Goal: Task Accomplishment & Management: Complete application form

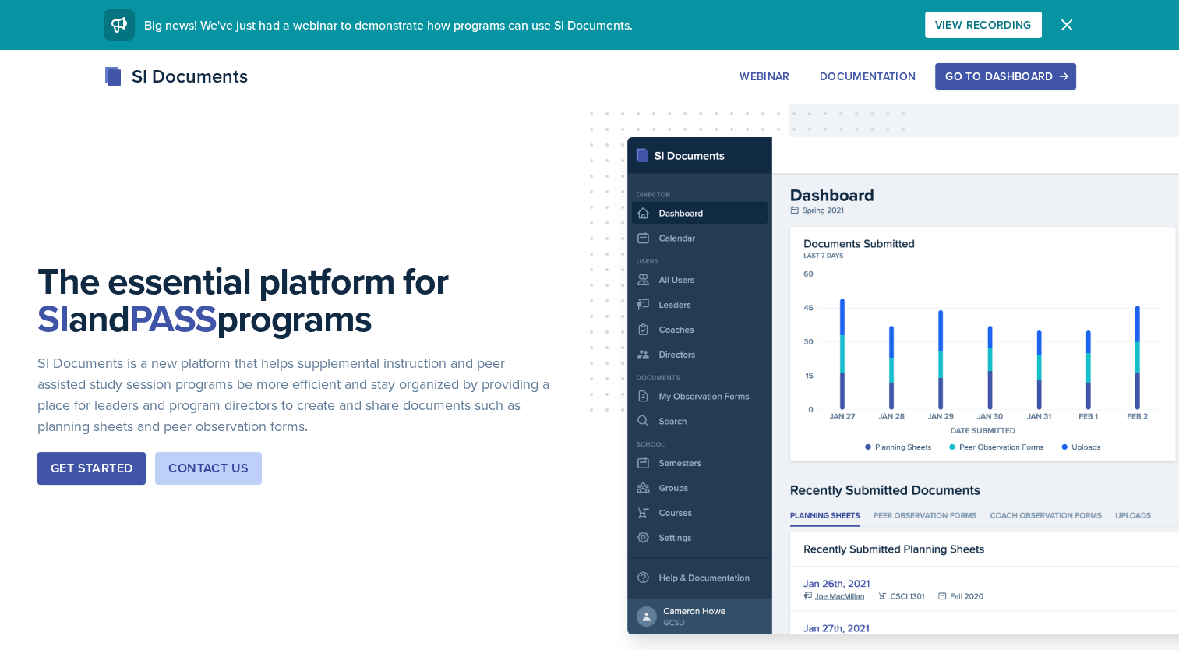
click at [1035, 67] on button "Go to Dashboard" at bounding box center [1005, 76] width 140 height 26
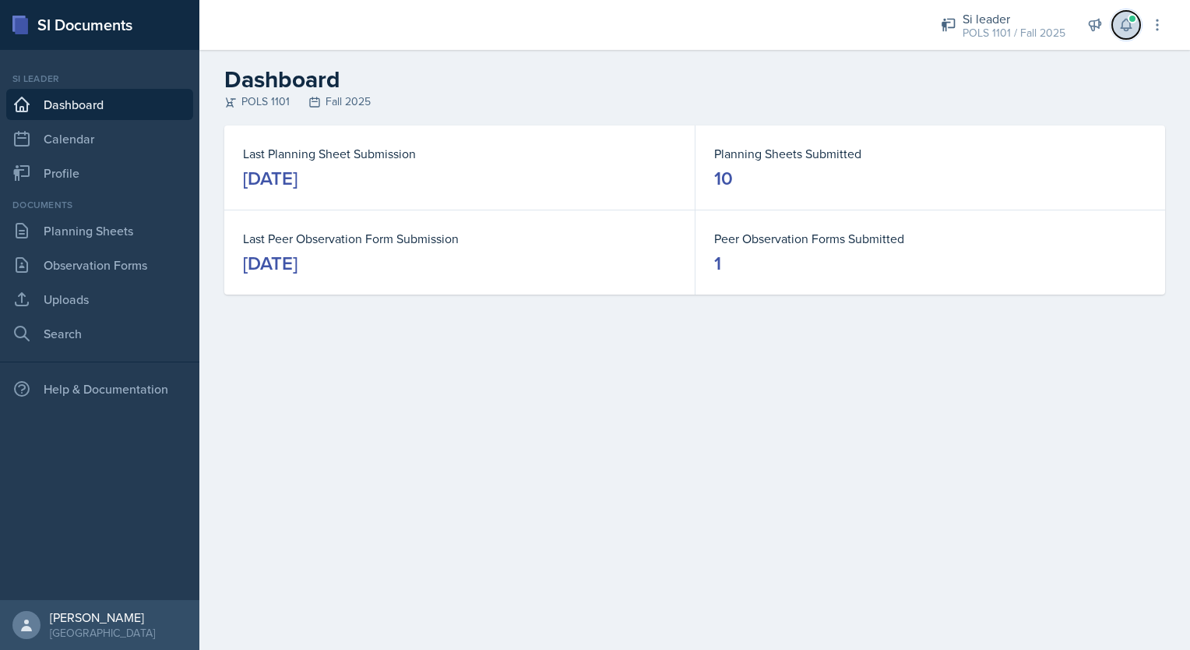
click at [1123, 24] on icon at bounding box center [1126, 25] width 10 height 12
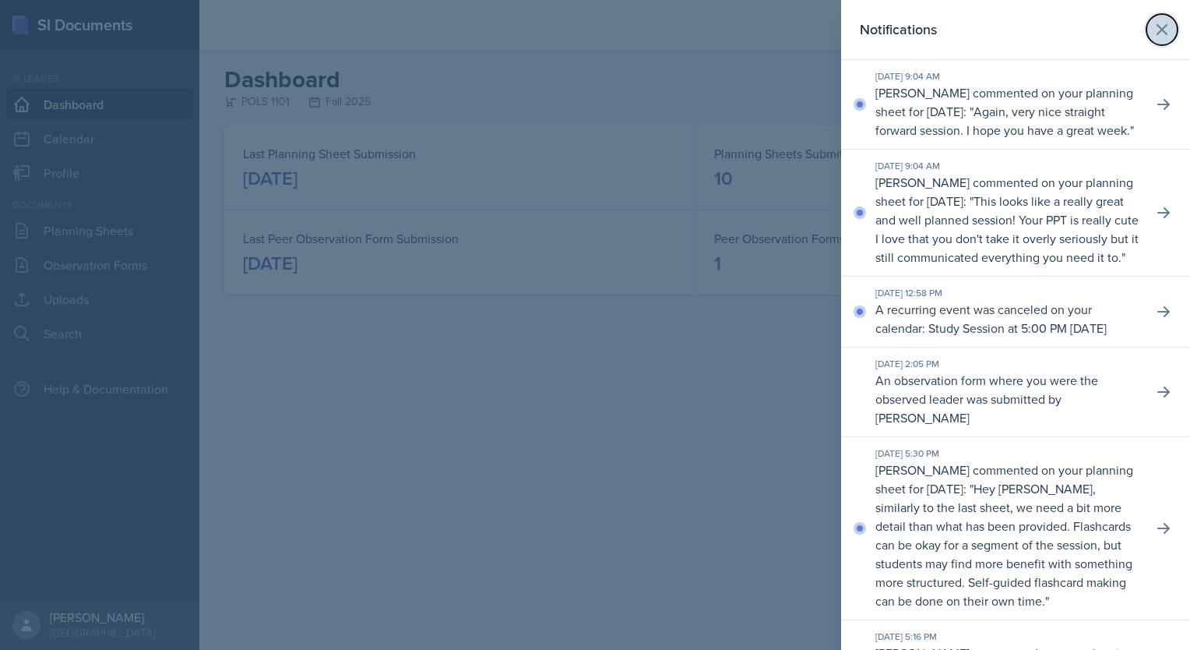
click at [1158, 28] on icon at bounding box center [1162, 29] width 9 height 9
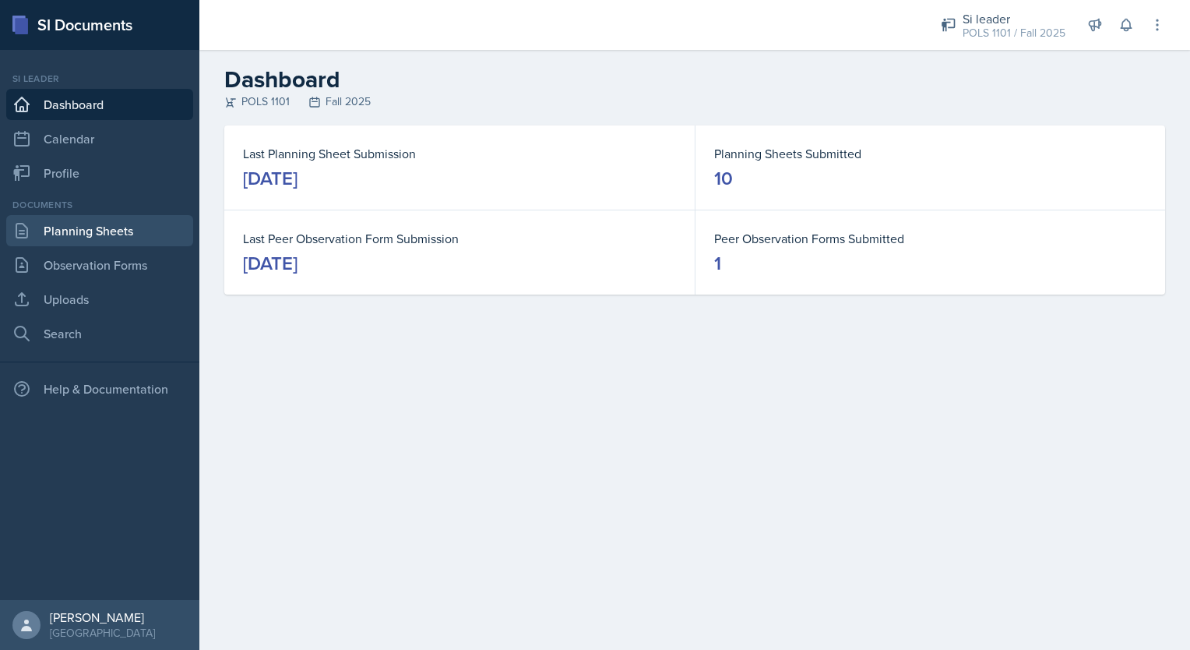
click at [134, 220] on link "Planning Sheets" at bounding box center [99, 230] width 187 height 31
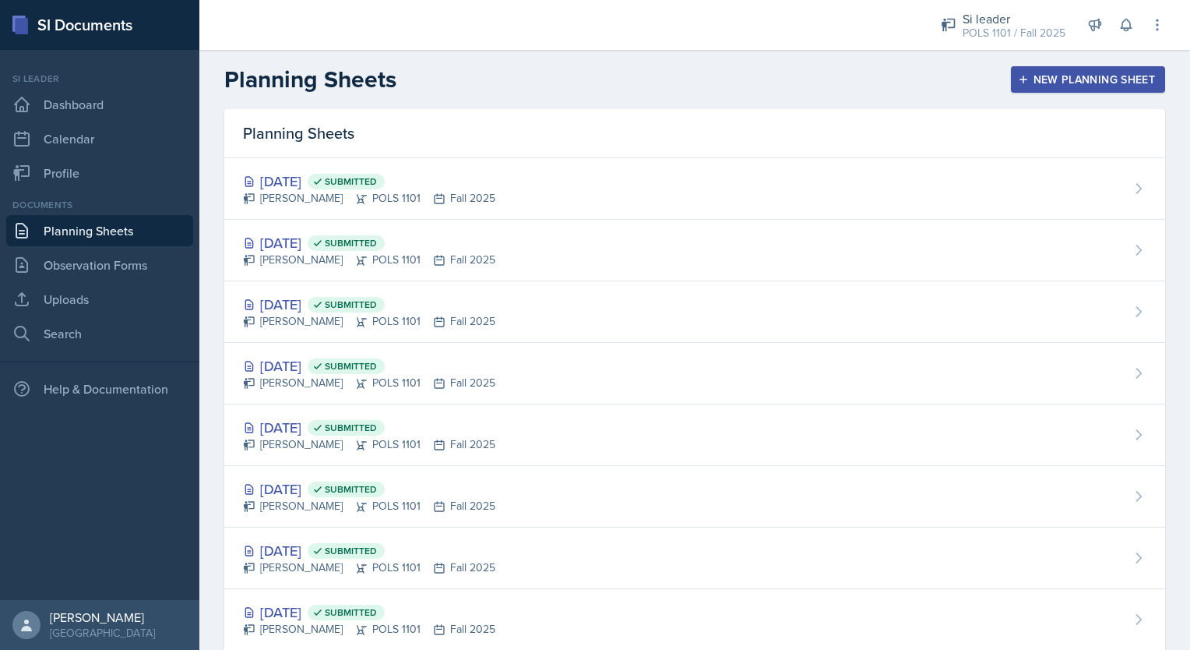
click at [1061, 65] on div "Planning Sheets New Planning Sheet" at bounding box center [694, 79] width 991 height 28
click at [1064, 76] on div "New Planning Sheet" at bounding box center [1088, 79] width 134 height 12
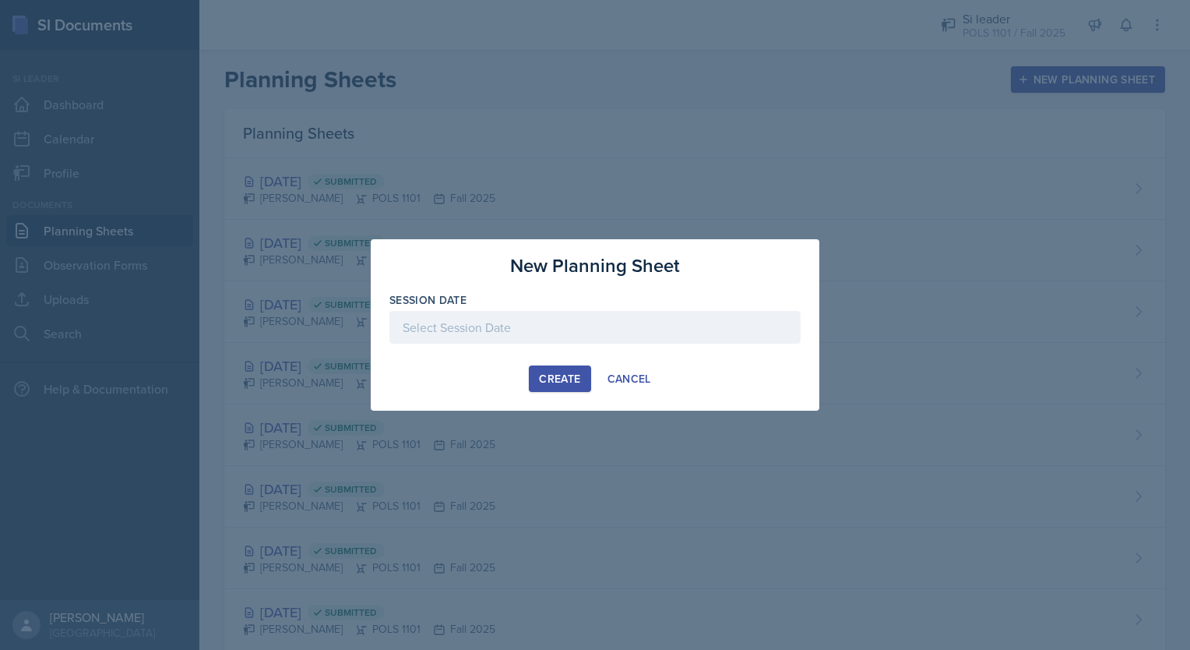
click at [570, 329] on div at bounding box center [595, 327] width 411 height 33
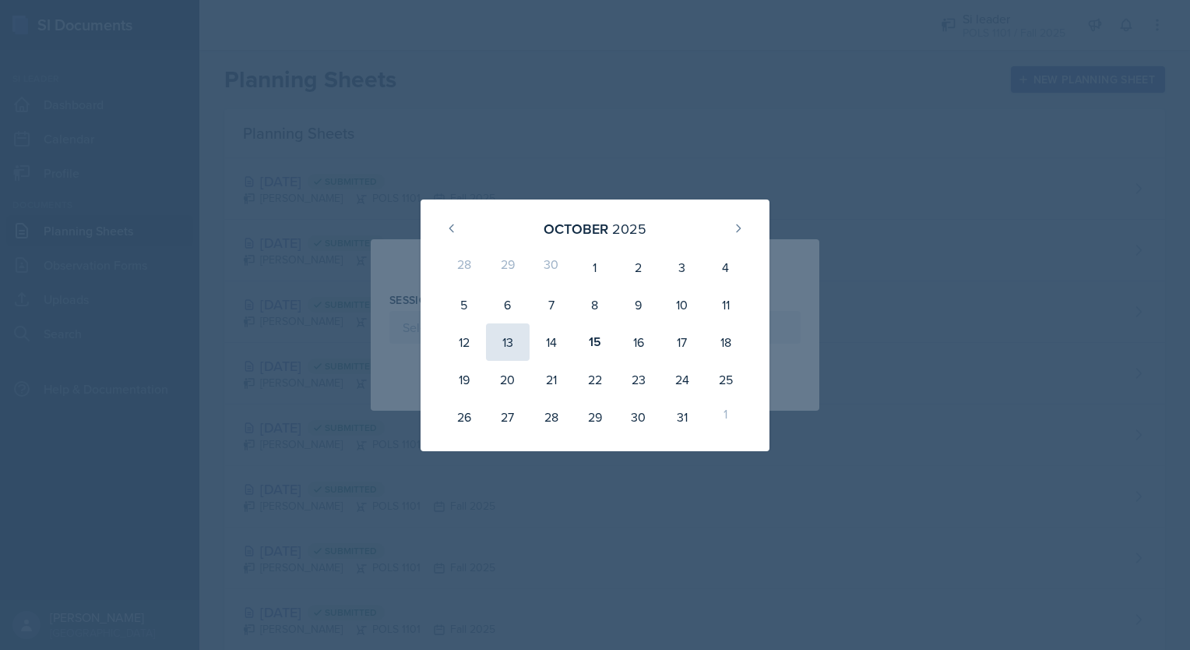
click at [497, 345] on div "13" at bounding box center [508, 341] width 44 height 37
type input "[DATE]"
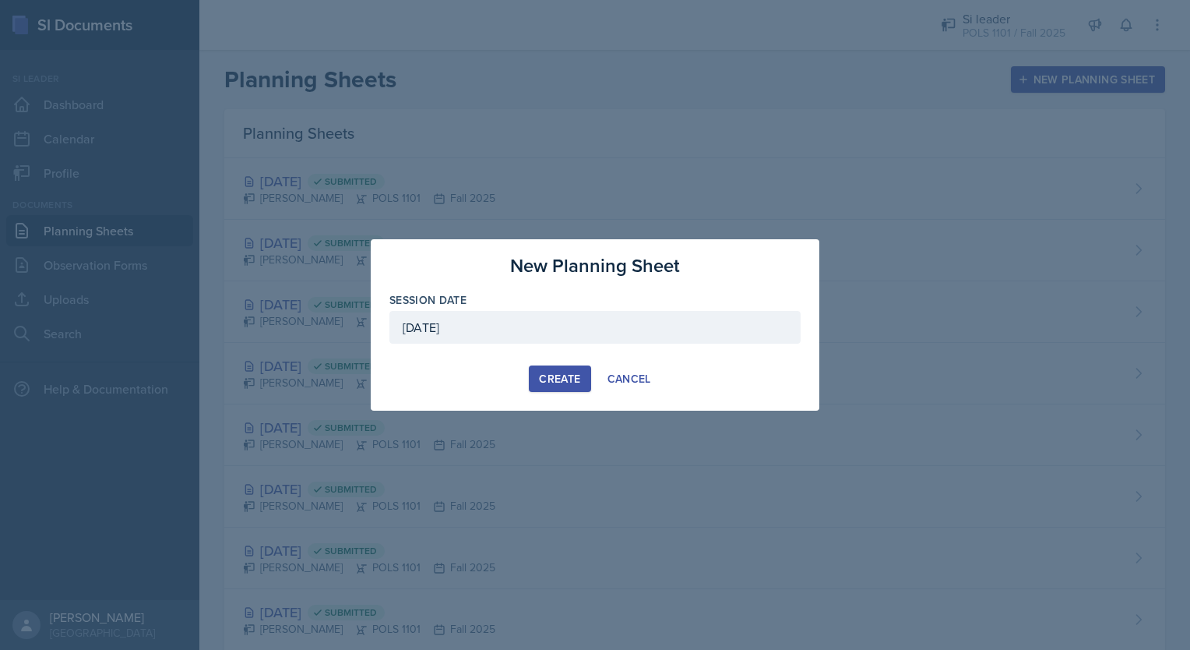
click at [565, 377] on div "Create" at bounding box center [559, 378] width 41 height 12
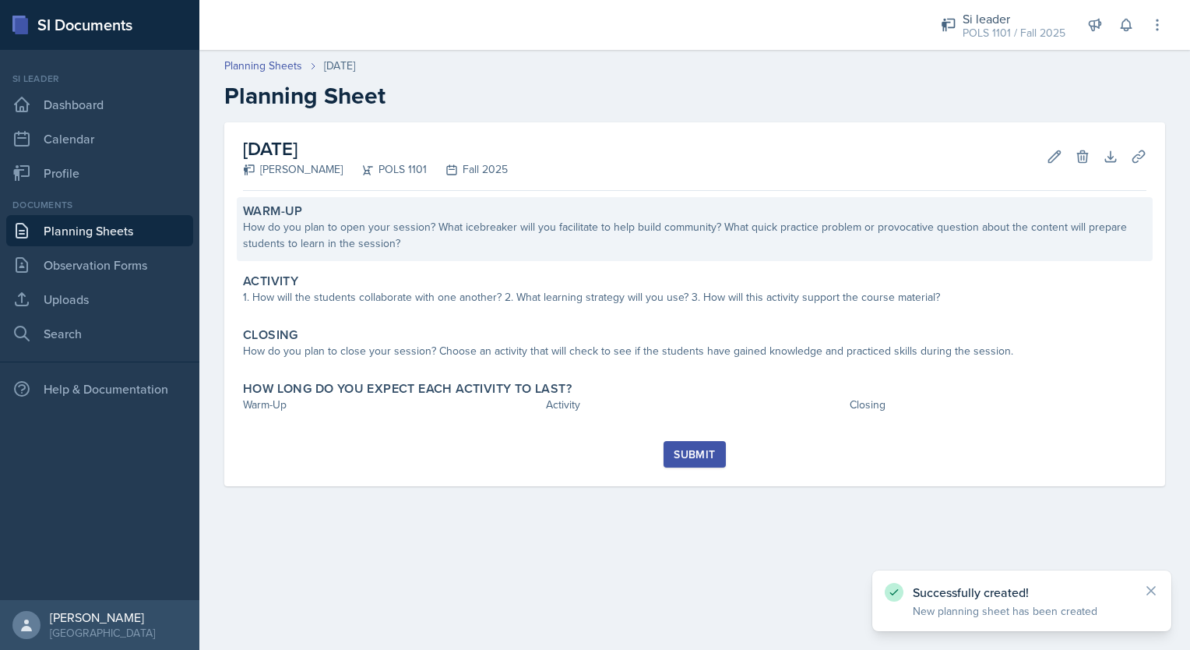
click at [698, 239] on div "How do you plan to open your session? What icebreaker will you facilitate to he…" at bounding box center [695, 235] width 904 height 33
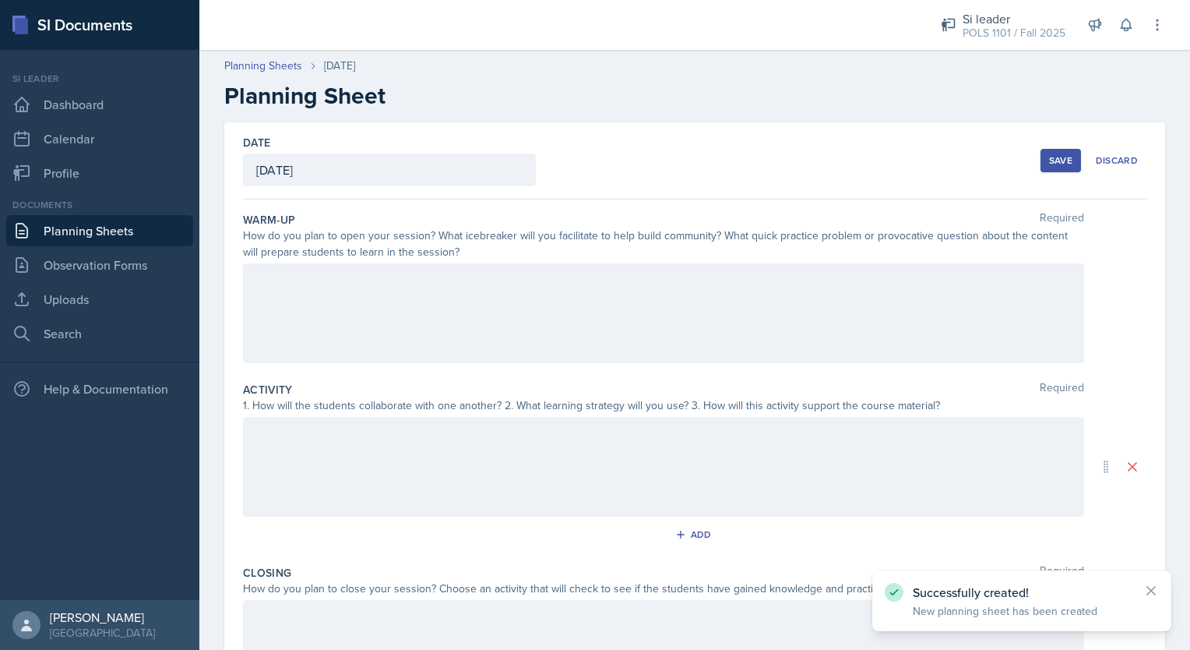
click at [555, 357] on div at bounding box center [663, 313] width 841 height 100
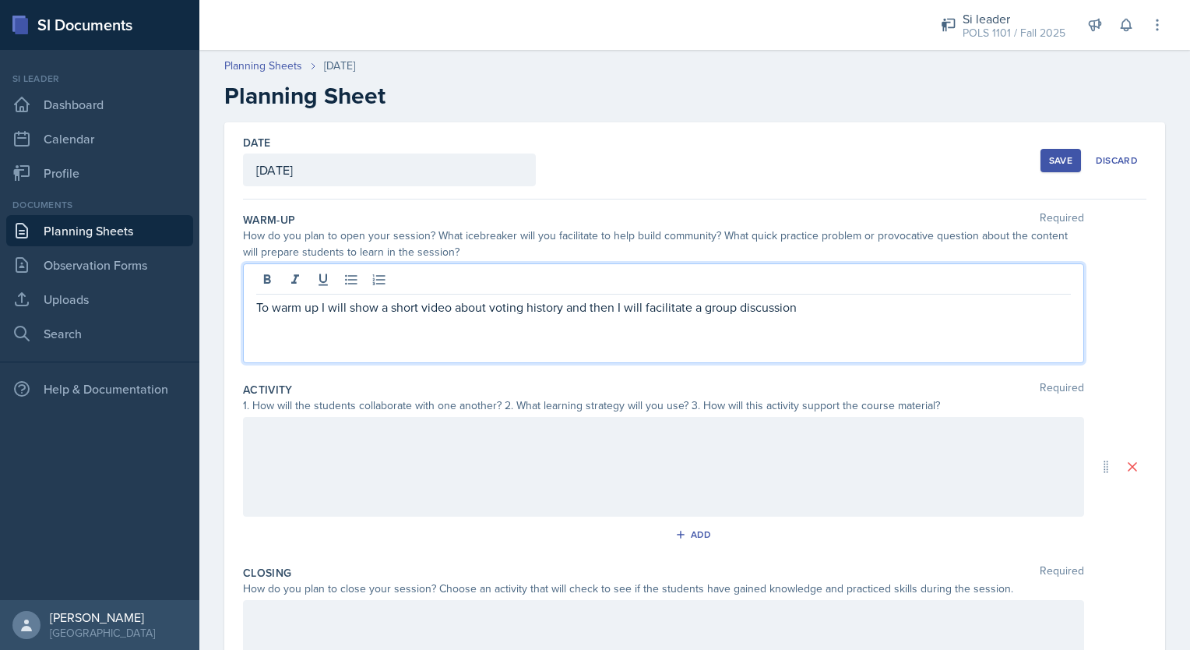
click at [545, 470] on div at bounding box center [663, 467] width 841 height 100
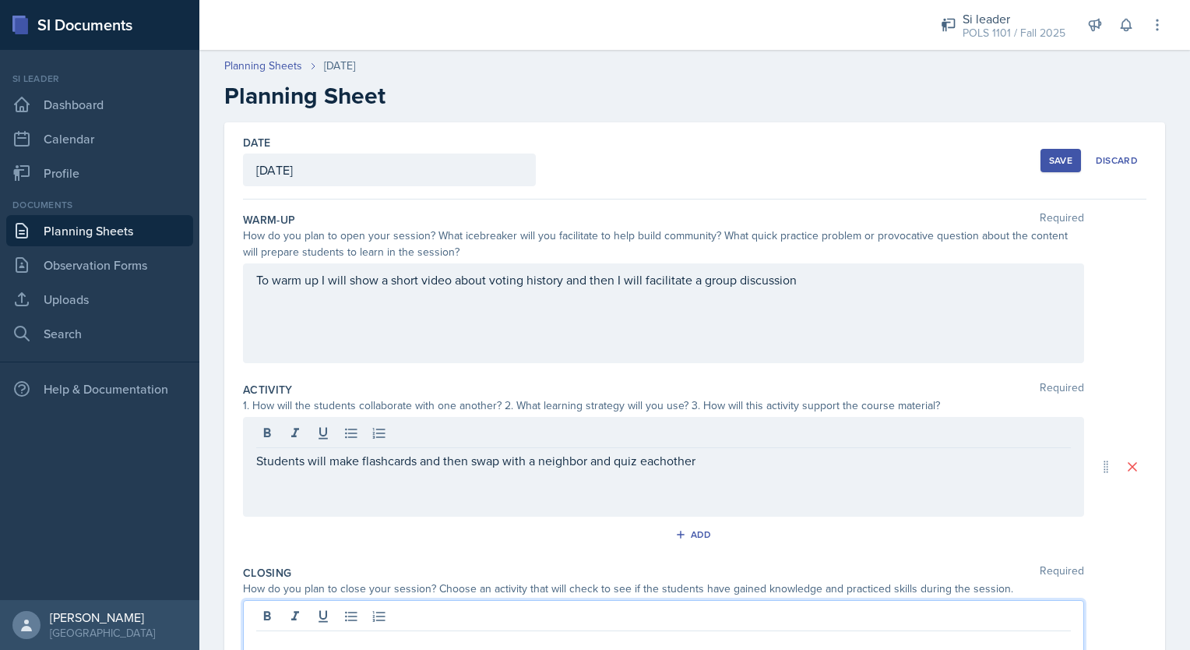
click at [540, 624] on div at bounding box center [663, 650] width 841 height 100
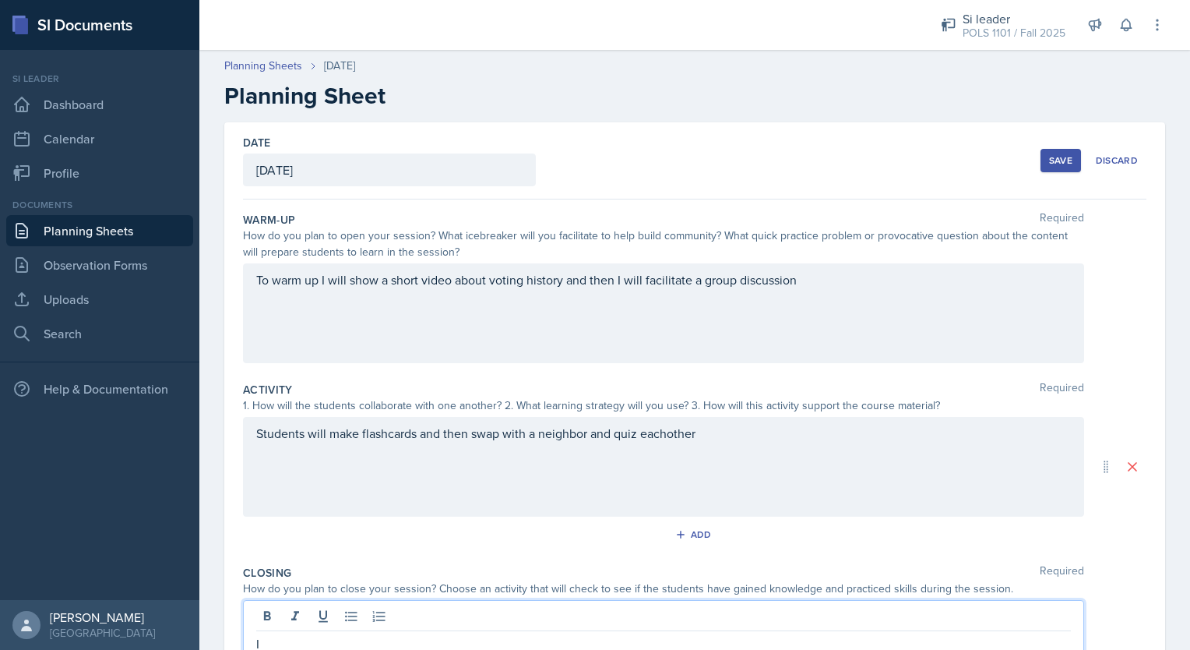
scroll to position [5, 0]
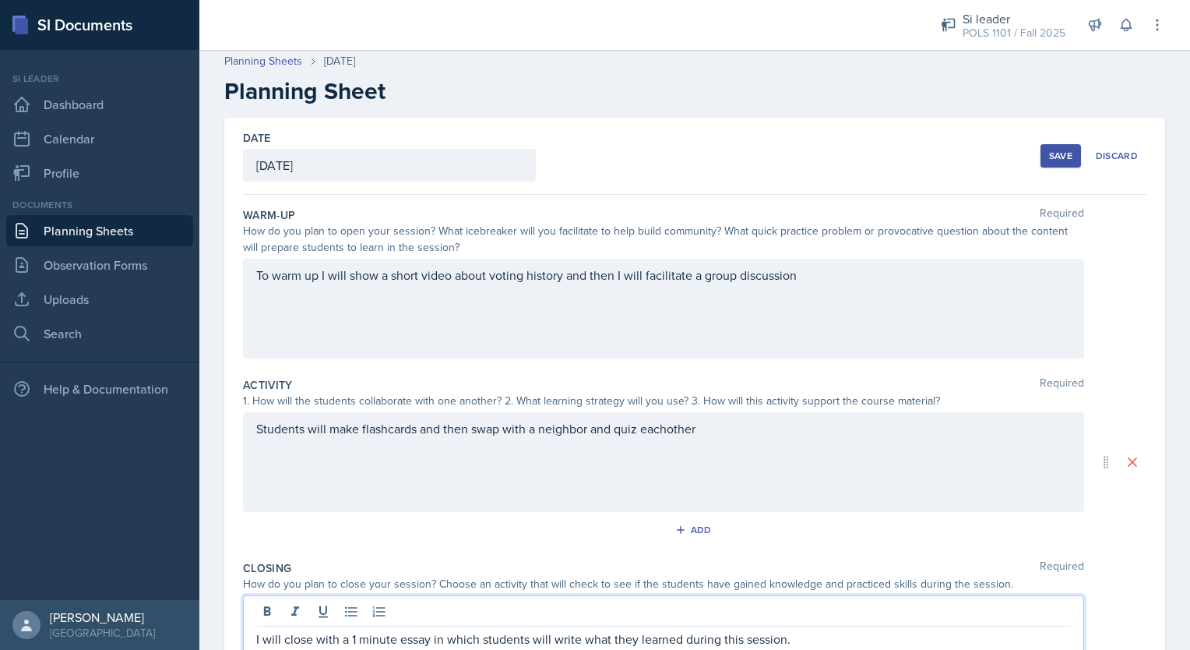
click at [673, 420] on div "Students will make flashcards and then swap with a neighbor and quiz eachother" at bounding box center [663, 462] width 841 height 100
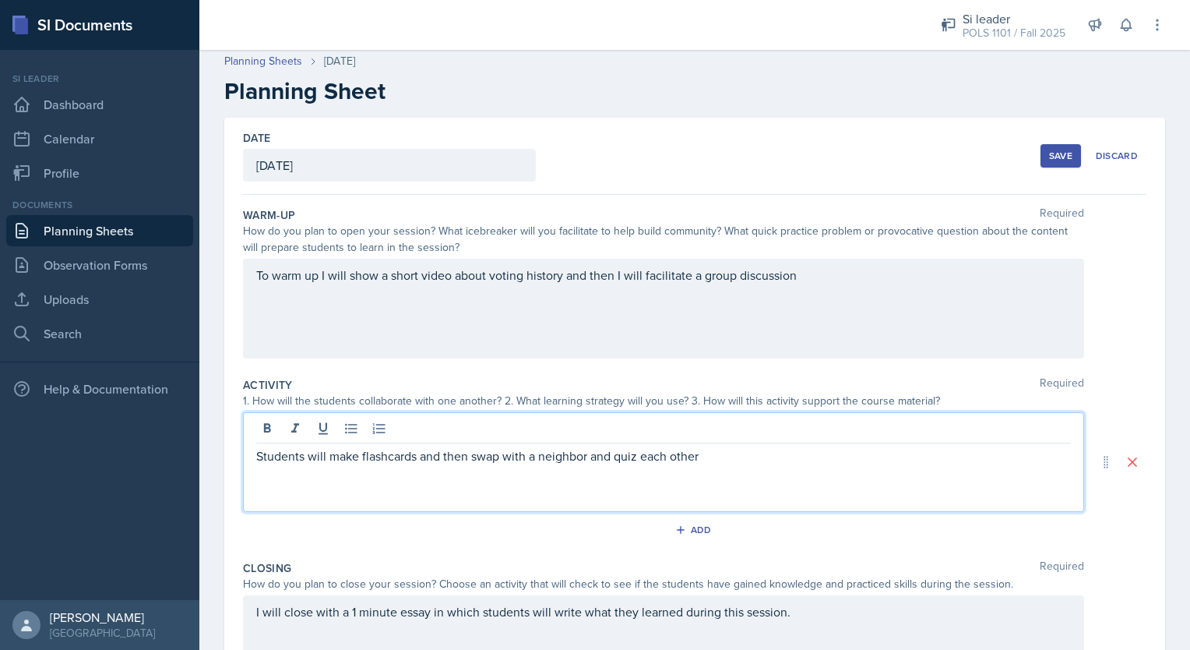
click at [710, 463] on p "Students will make flashcards and then swap with a neighbor and quiz each other" at bounding box center [663, 455] width 815 height 19
click at [837, 277] on div "To warm up I will show a short video about voting history and then I will facil…" at bounding box center [663, 309] width 841 height 100
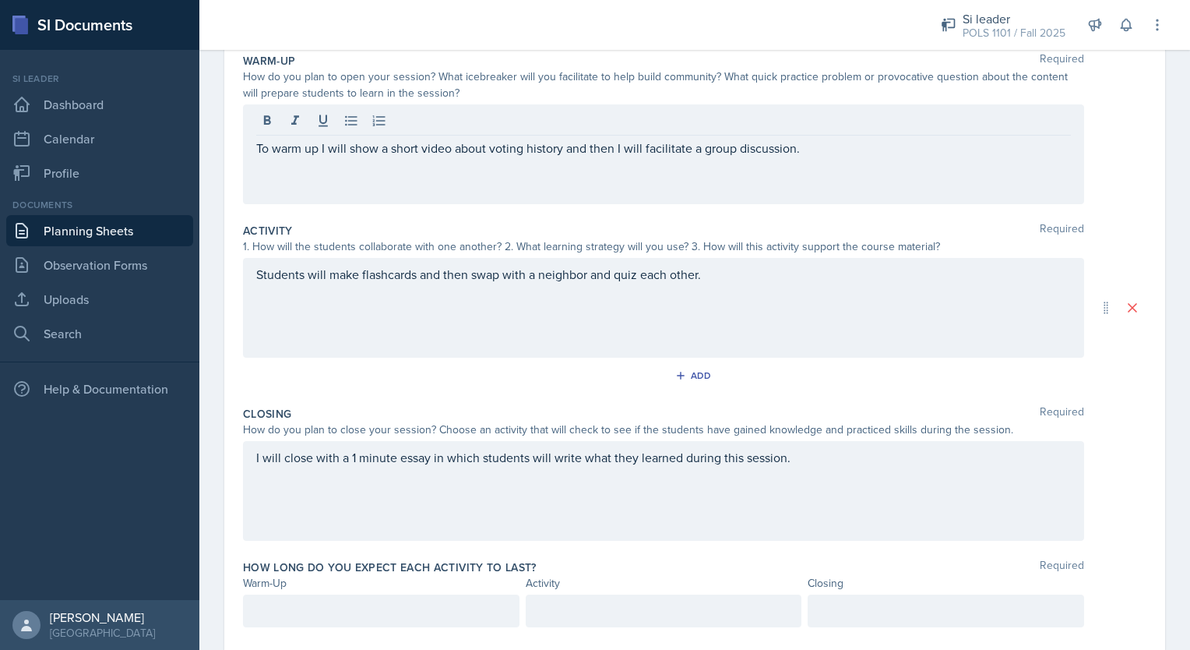
scroll to position [197, 0]
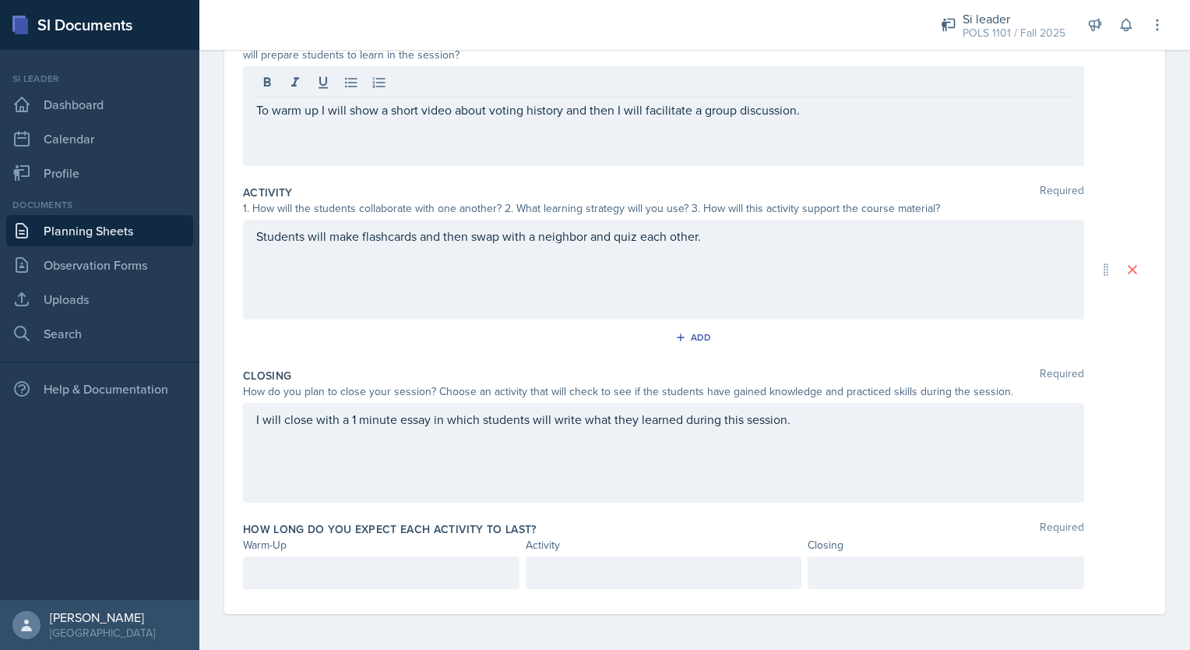
click at [299, 557] on div at bounding box center [381, 572] width 277 height 33
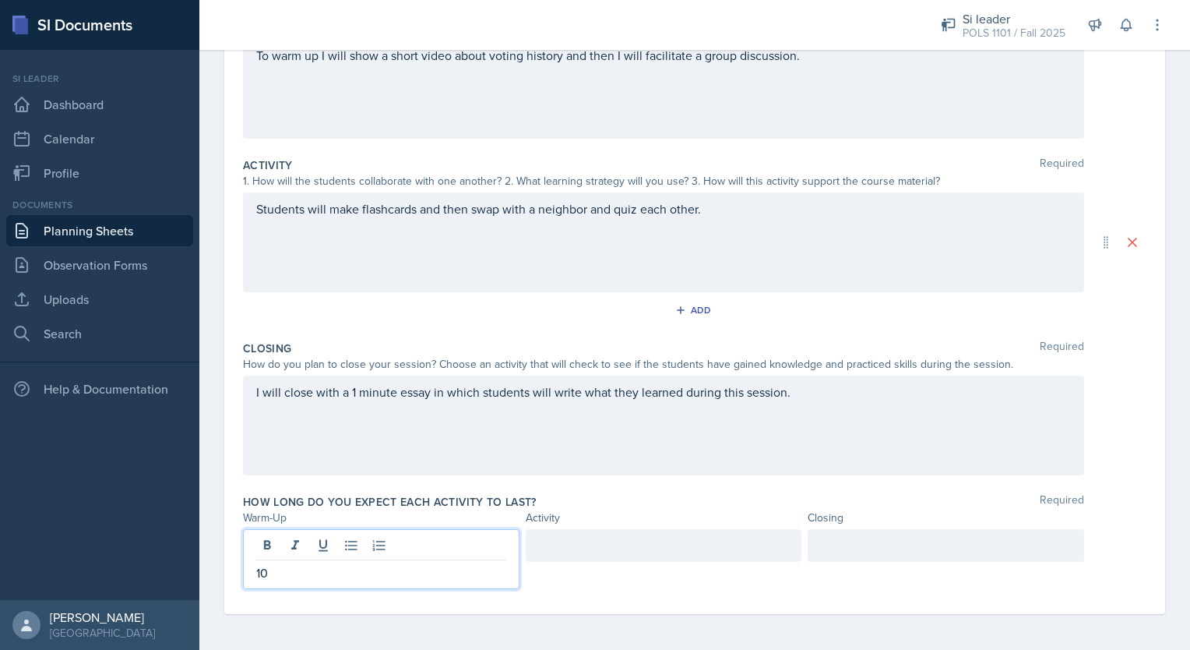
click at [855, 543] on div at bounding box center [946, 545] width 277 height 33
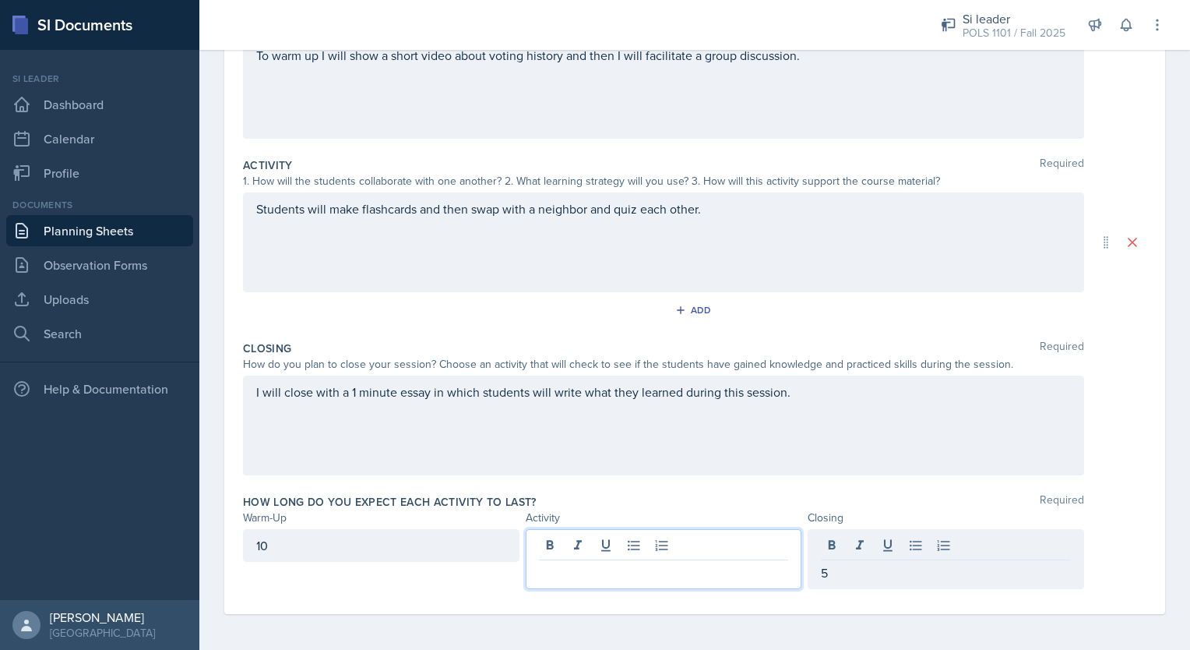
click at [729, 548] on div at bounding box center [664, 559] width 277 height 60
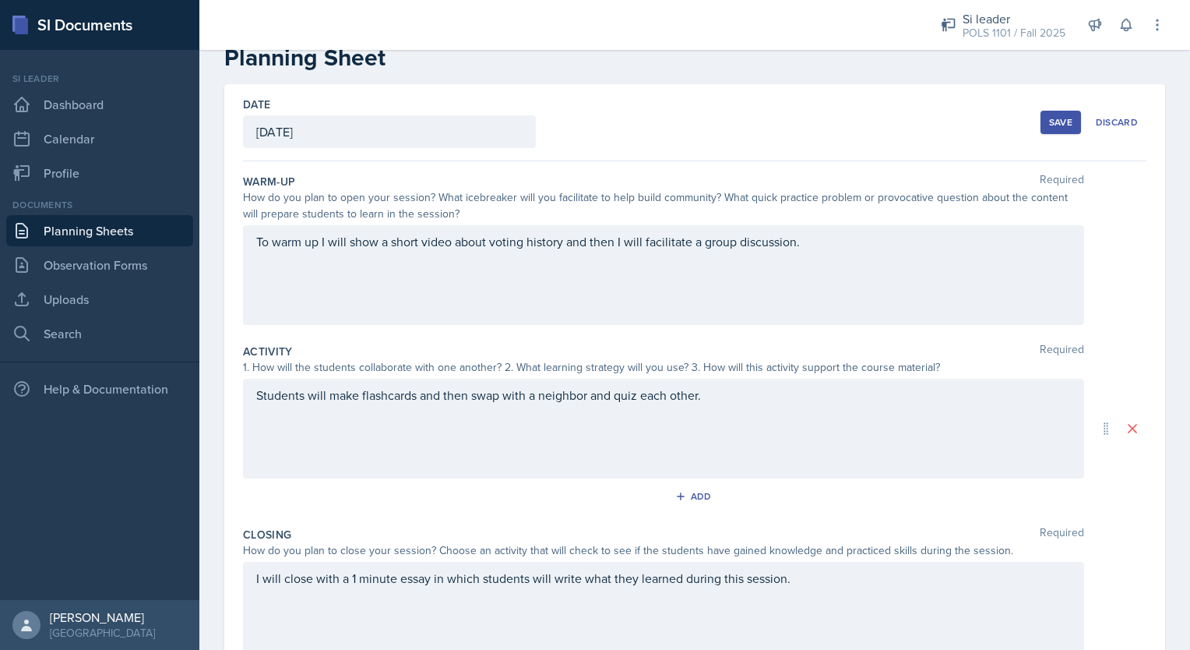
scroll to position [28, 0]
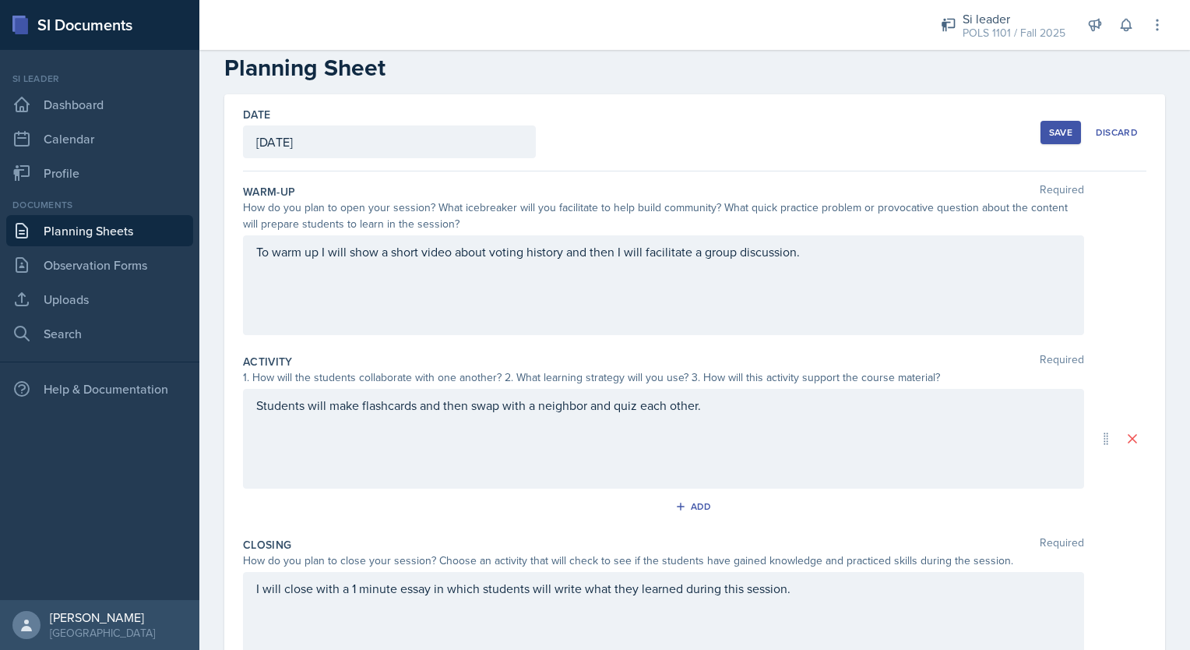
click at [1052, 136] on div "Save" at bounding box center [1060, 132] width 23 height 12
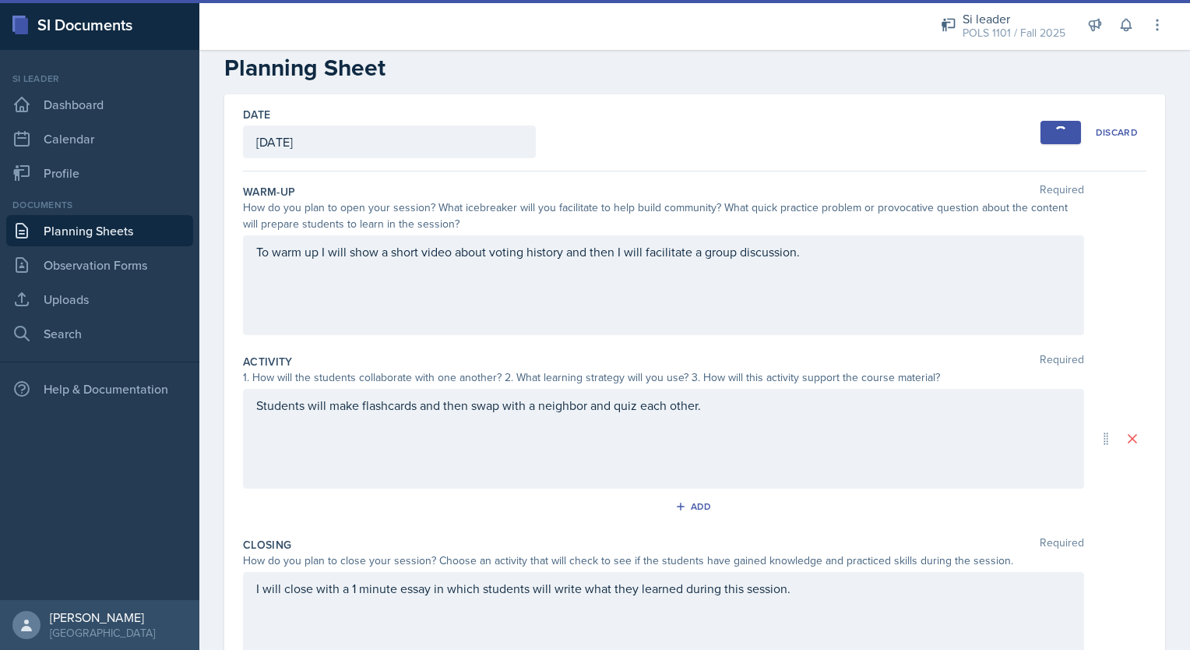
scroll to position [0, 0]
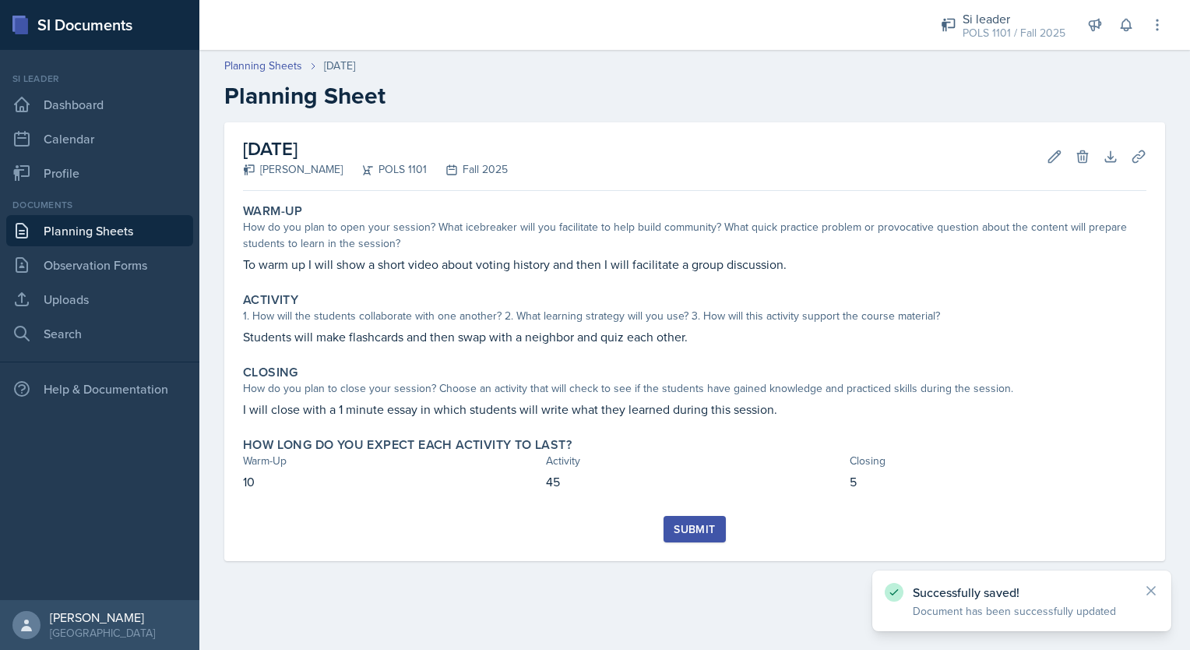
click at [107, 224] on link "Planning Sheets" at bounding box center [99, 230] width 187 height 31
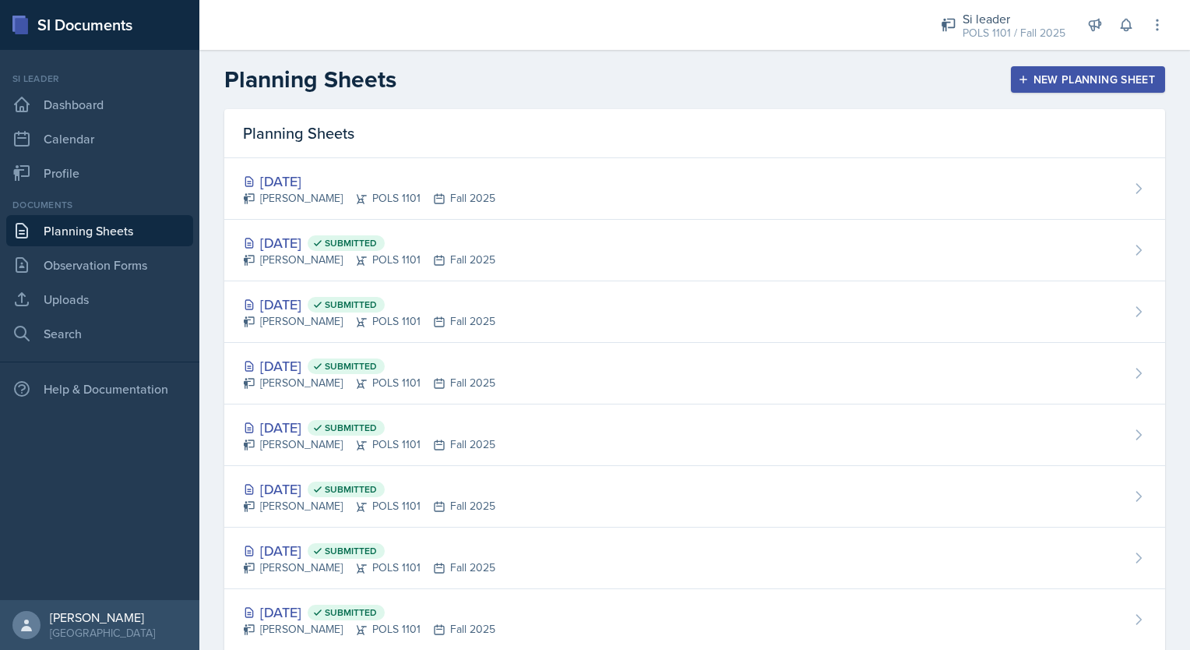
click at [1035, 81] on div "New Planning Sheet" at bounding box center [1088, 79] width 134 height 12
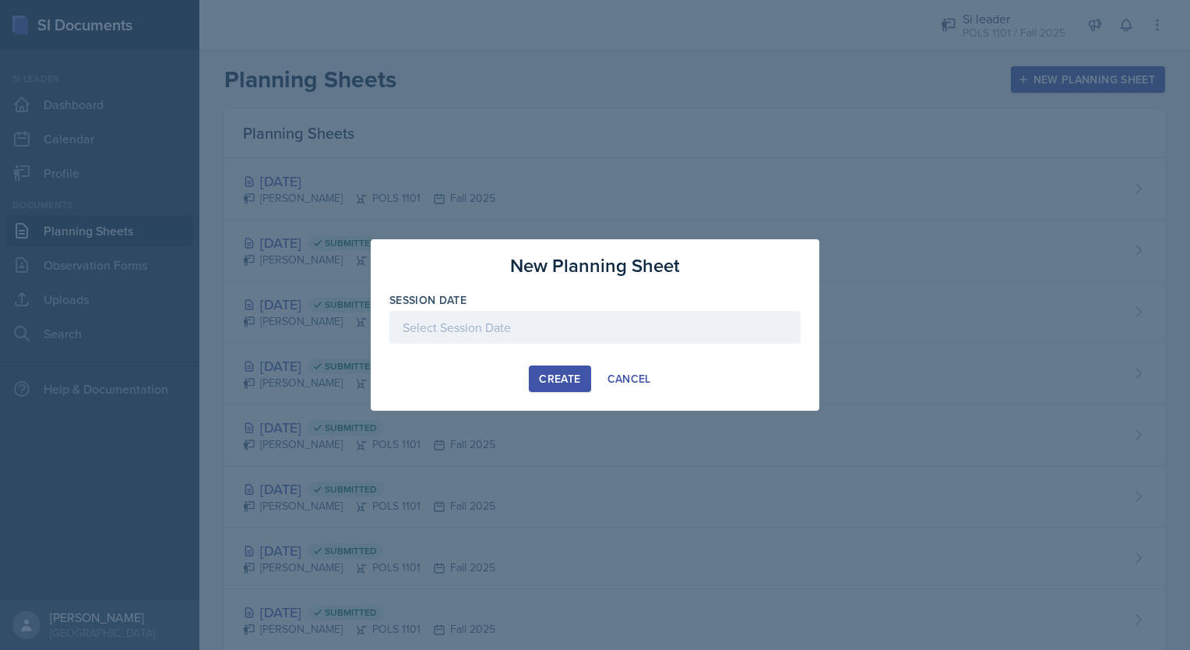
click at [650, 318] on div at bounding box center [595, 327] width 411 height 33
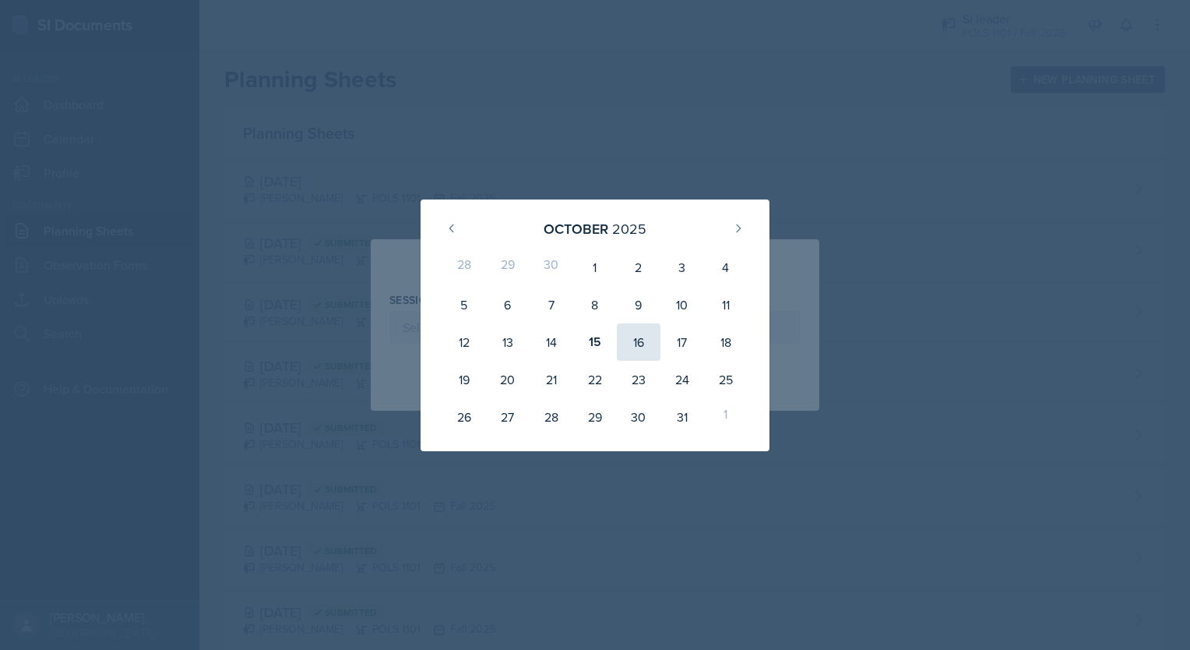
click at [647, 347] on div "16" at bounding box center [639, 341] width 44 height 37
type input "[DATE]"
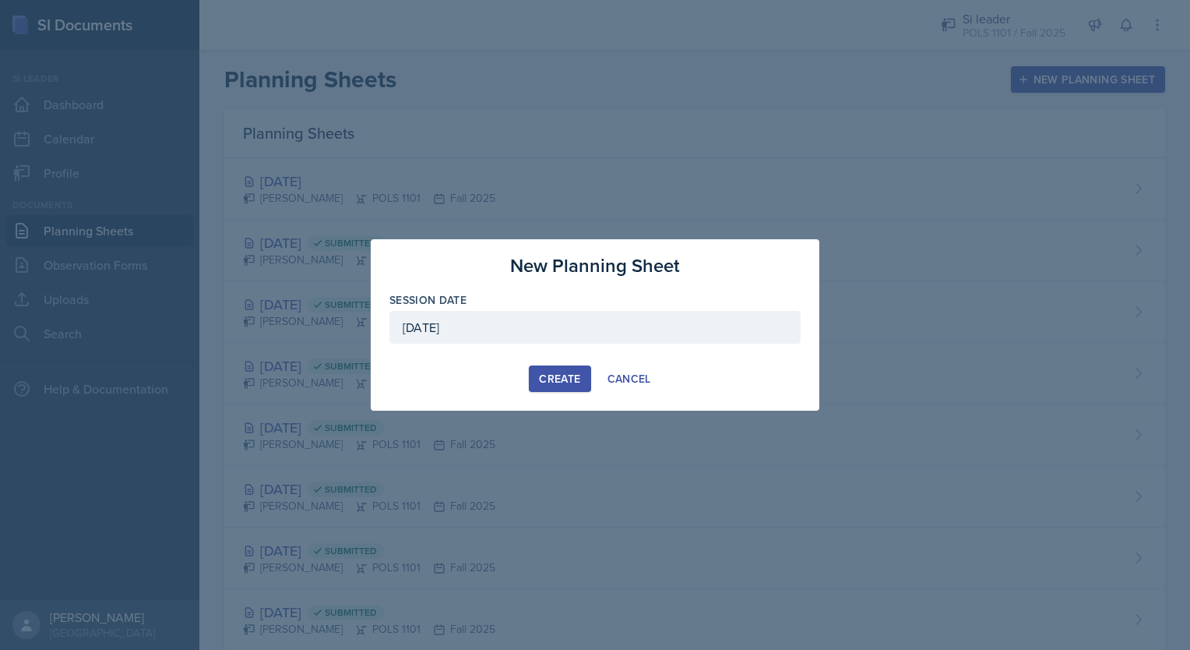
click at [555, 373] on div "Create" at bounding box center [559, 378] width 41 height 12
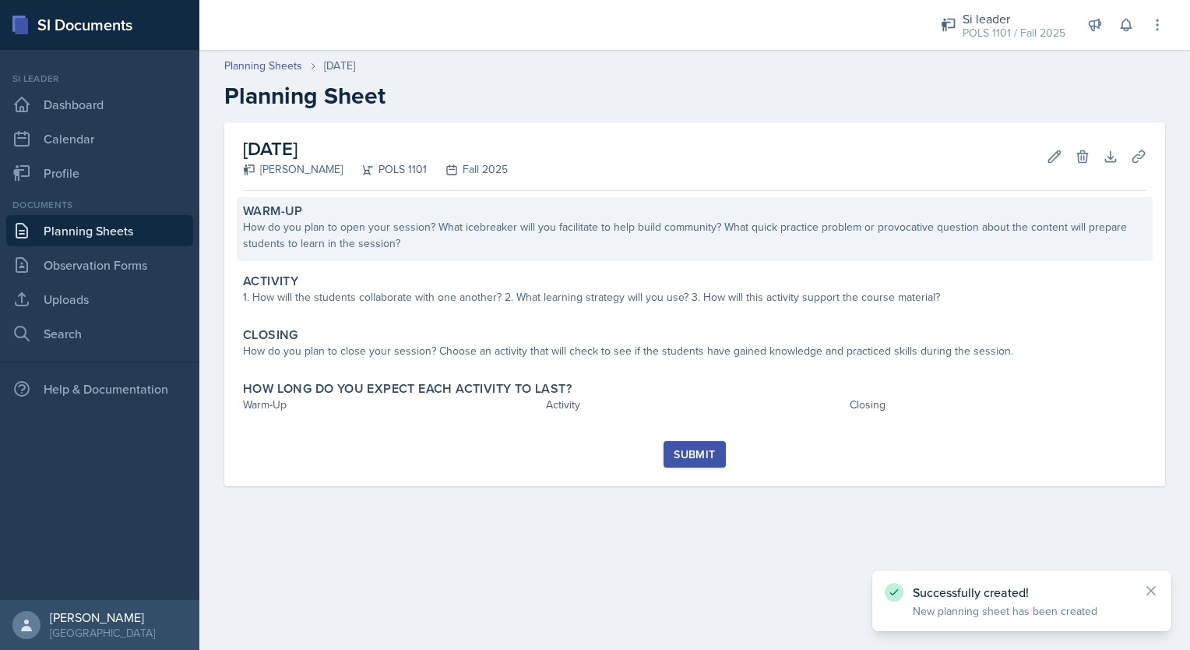
click at [497, 222] on div "How do you plan to open your session? What icebreaker will you facilitate to he…" at bounding box center [695, 235] width 904 height 33
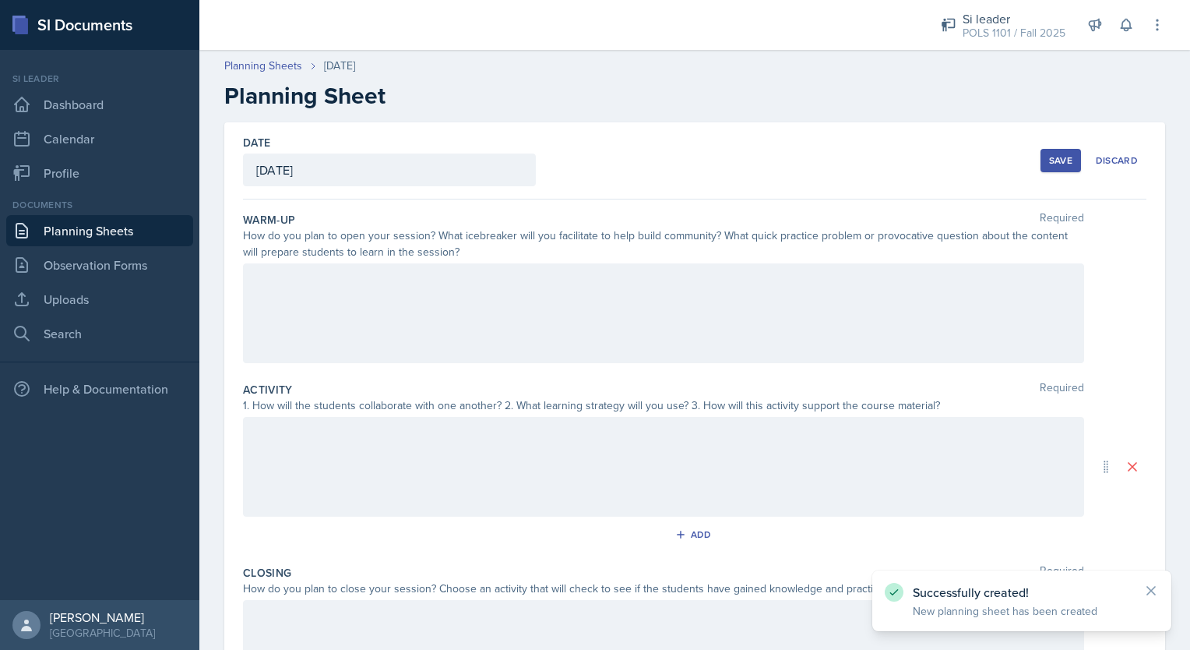
click at [446, 290] on div at bounding box center [663, 313] width 841 height 100
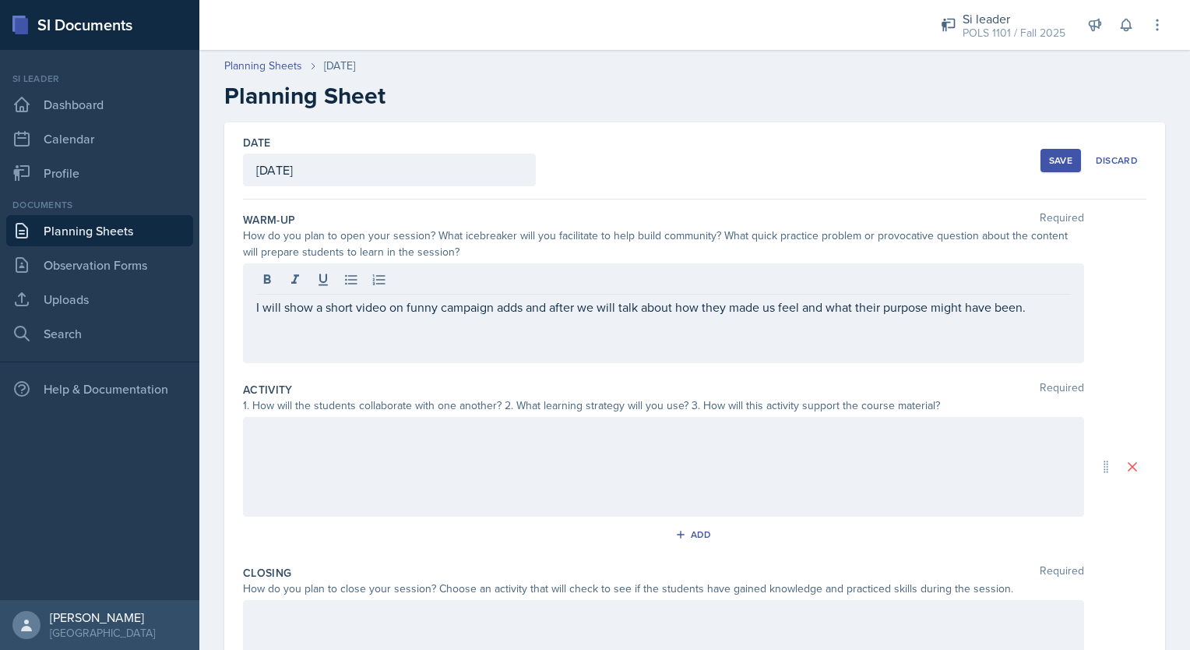
click at [570, 491] on div at bounding box center [663, 467] width 841 height 100
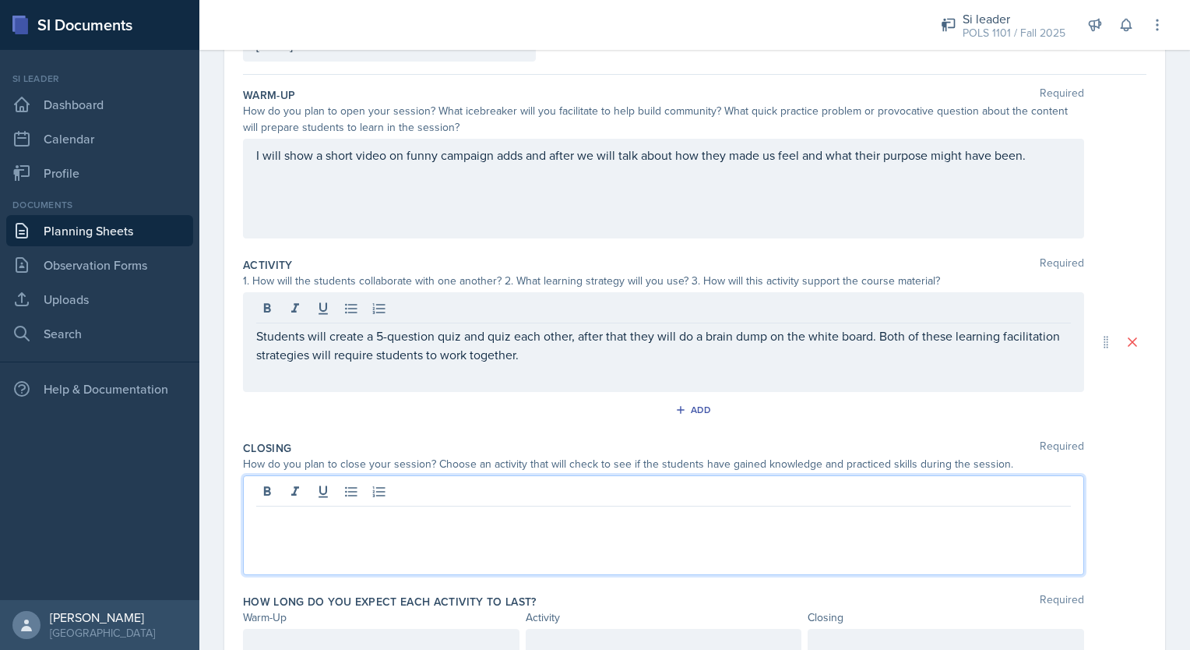
scroll to position [152, 0]
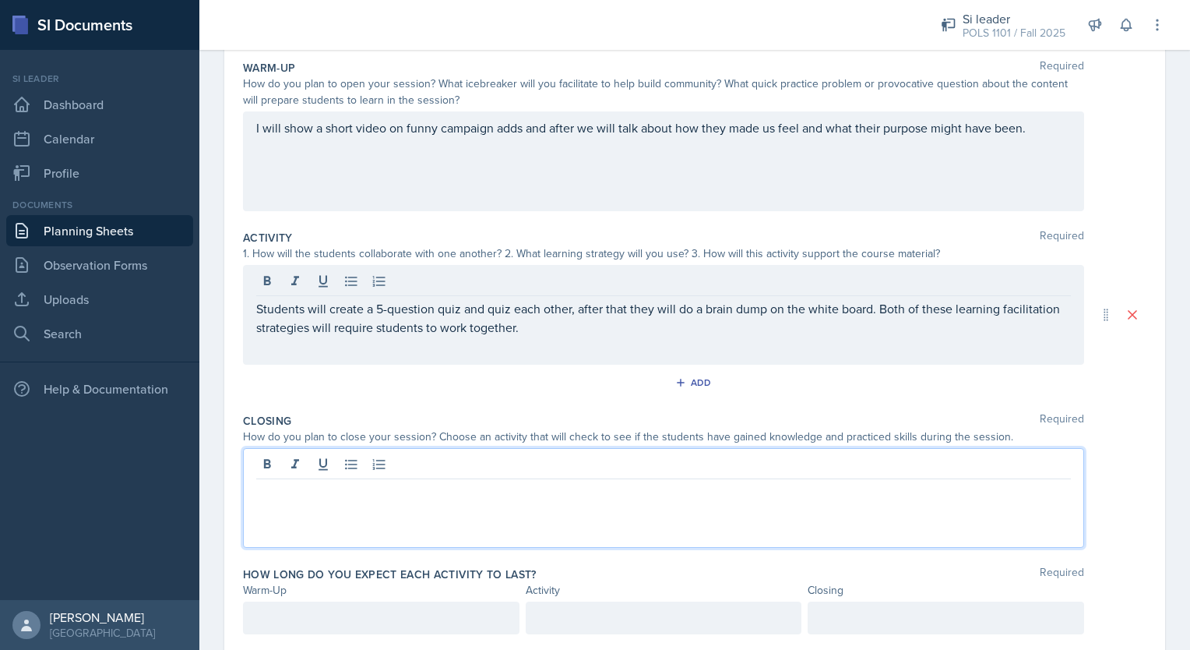
click at [781, 490] on p at bounding box center [663, 491] width 815 height 19
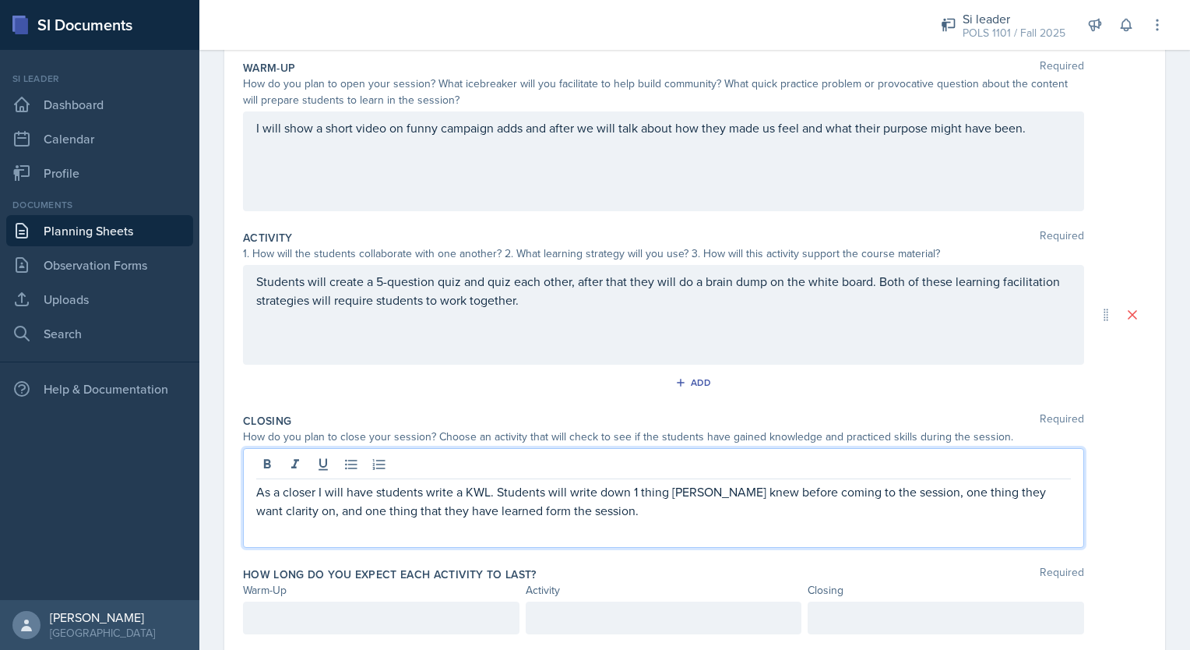
click at [386, 629] on div at bounding box center [381, 617] width 277 height 33
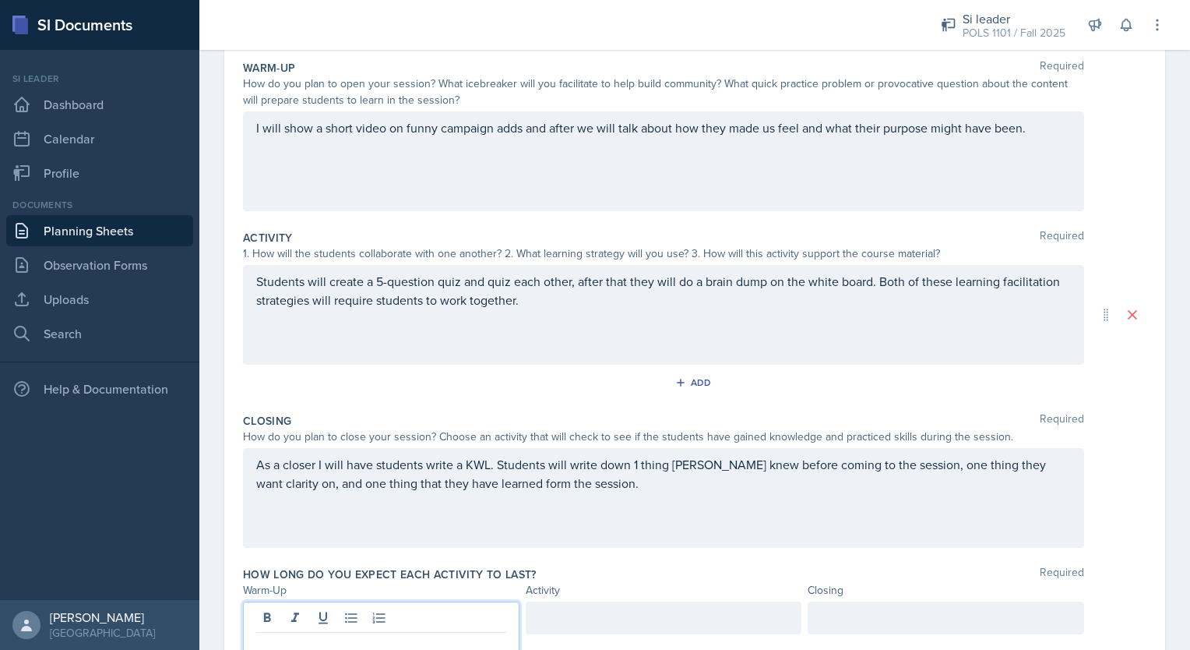
scroll to position [178, 0]
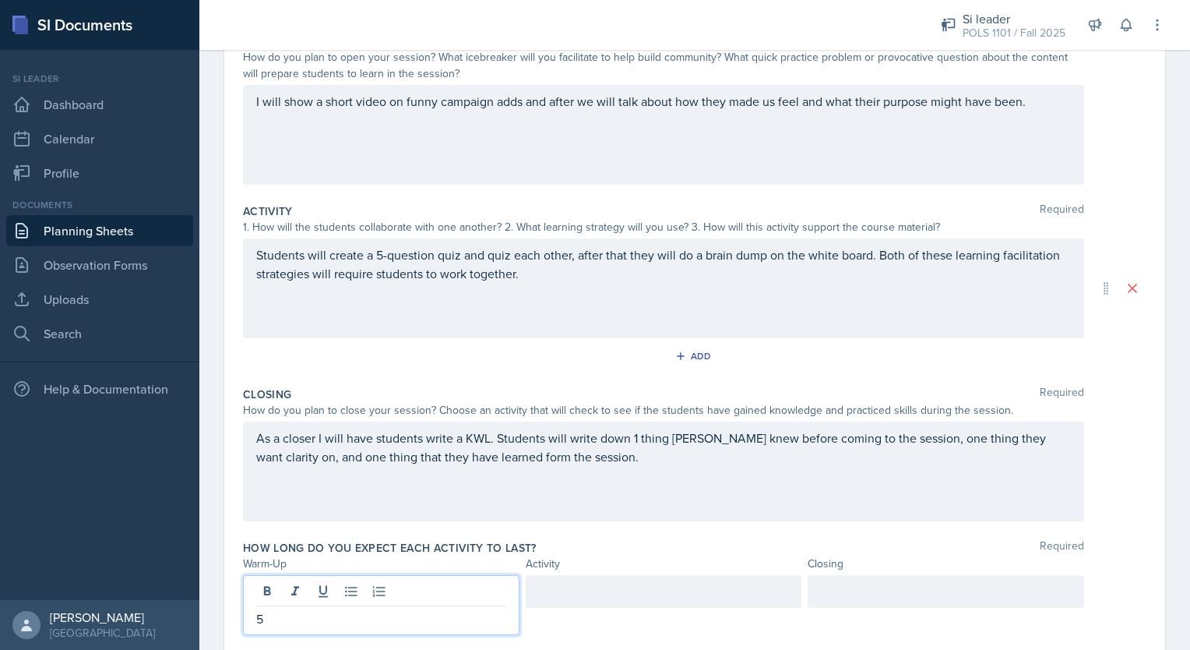
click at [588, 596] on div at bounding box center [664, 591] width 277 height 33
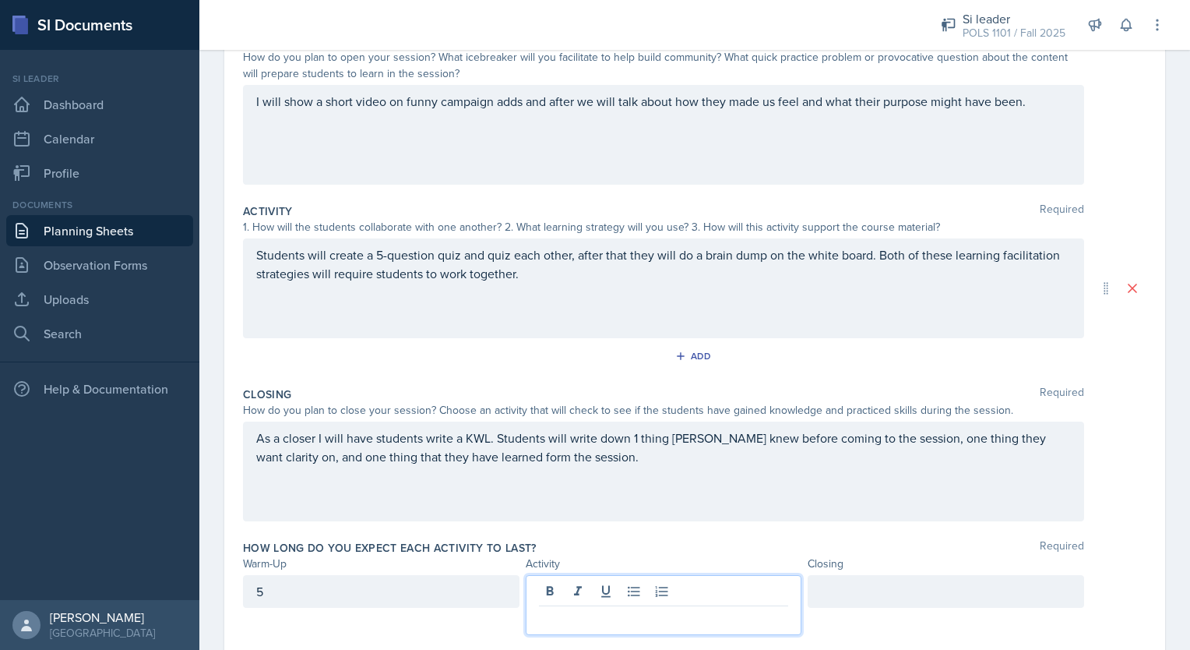
click at [396, 597] on div "5" at bounding box center [381, 591] width 277 height 33
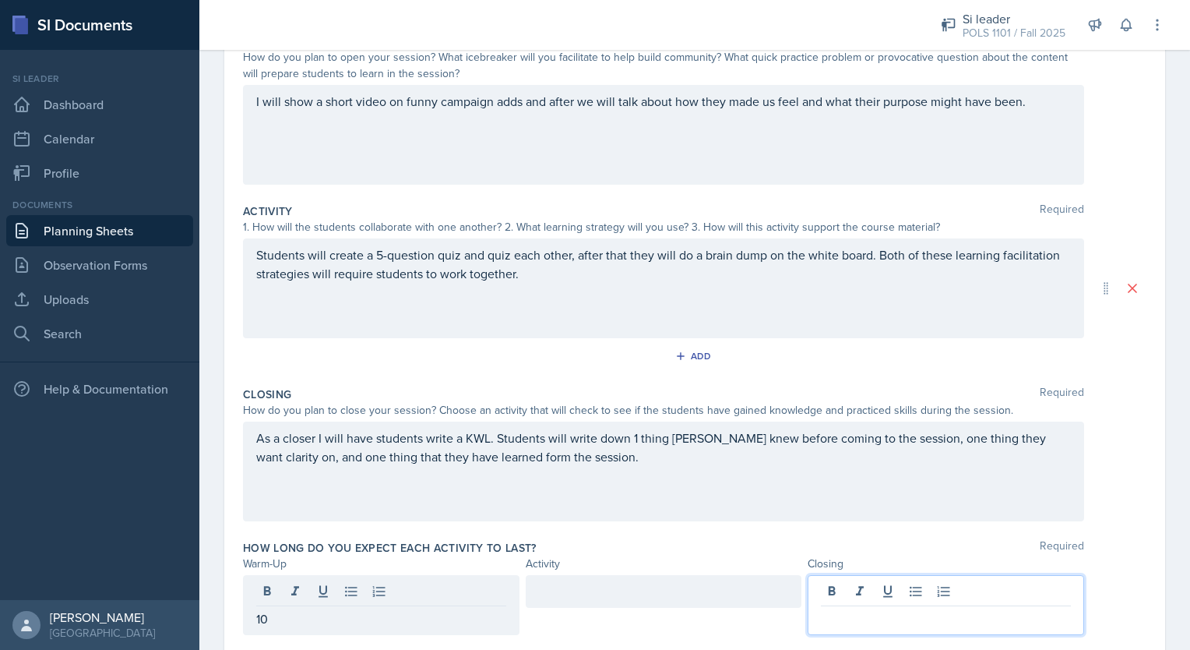
click at [905, 585] on div at bounding box center [946, 605] width 277 height 60
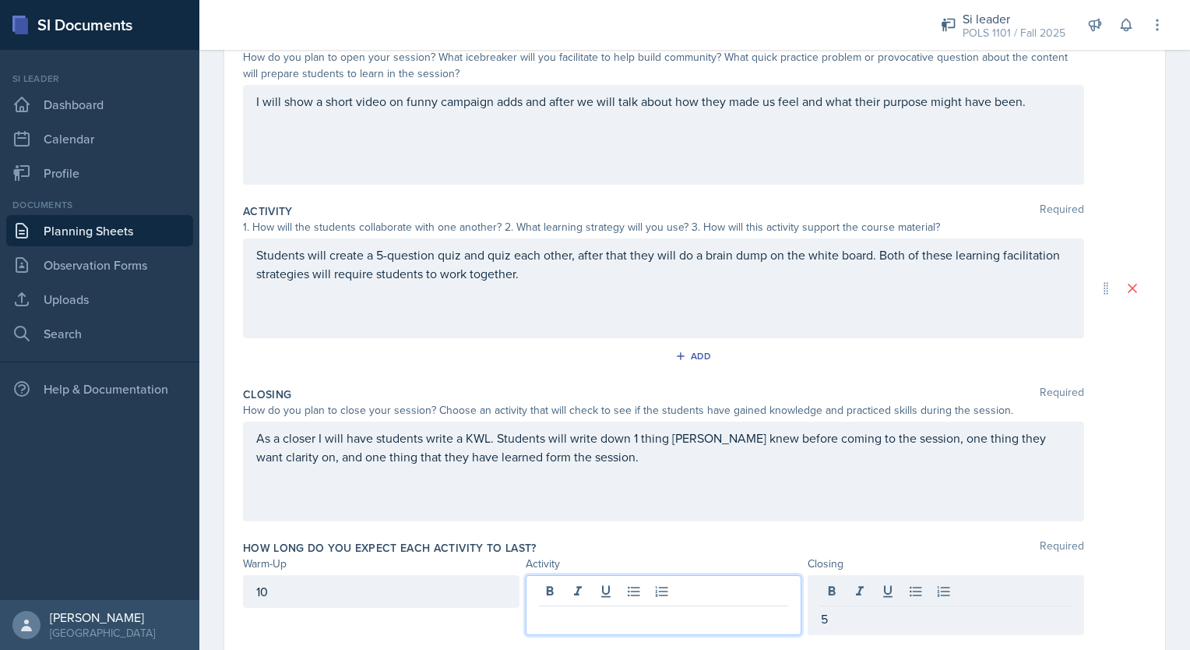
click at [739, 589] on div at bounding box center [664, 605] width 277 height 60
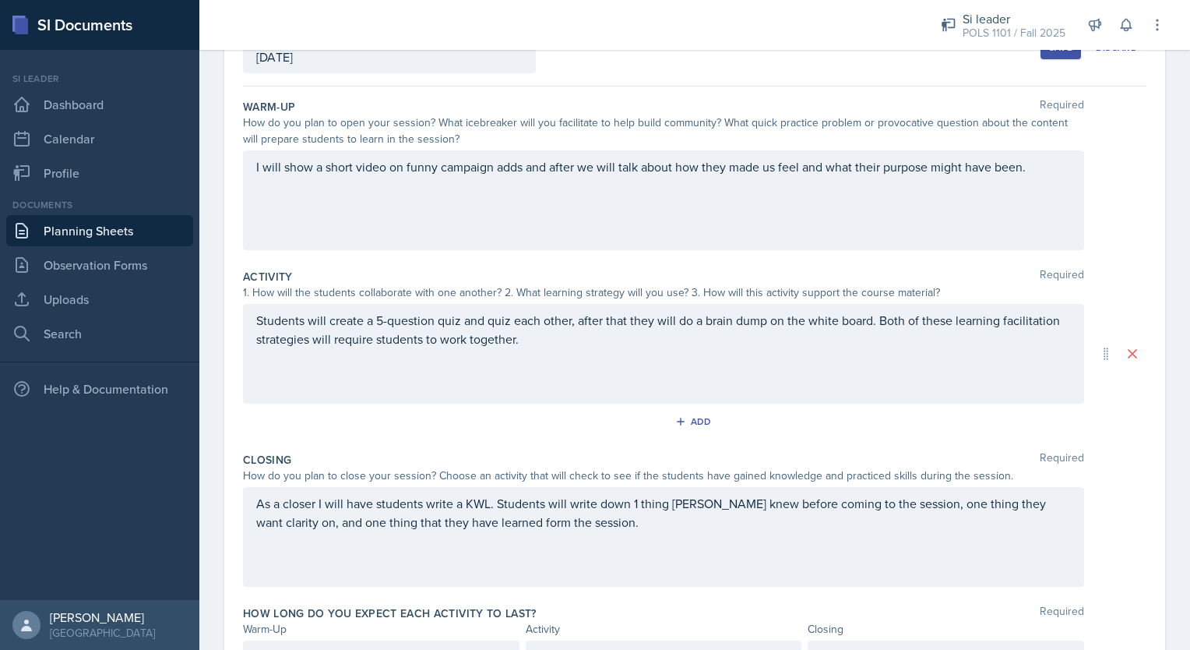
scroll to position [0, 0]
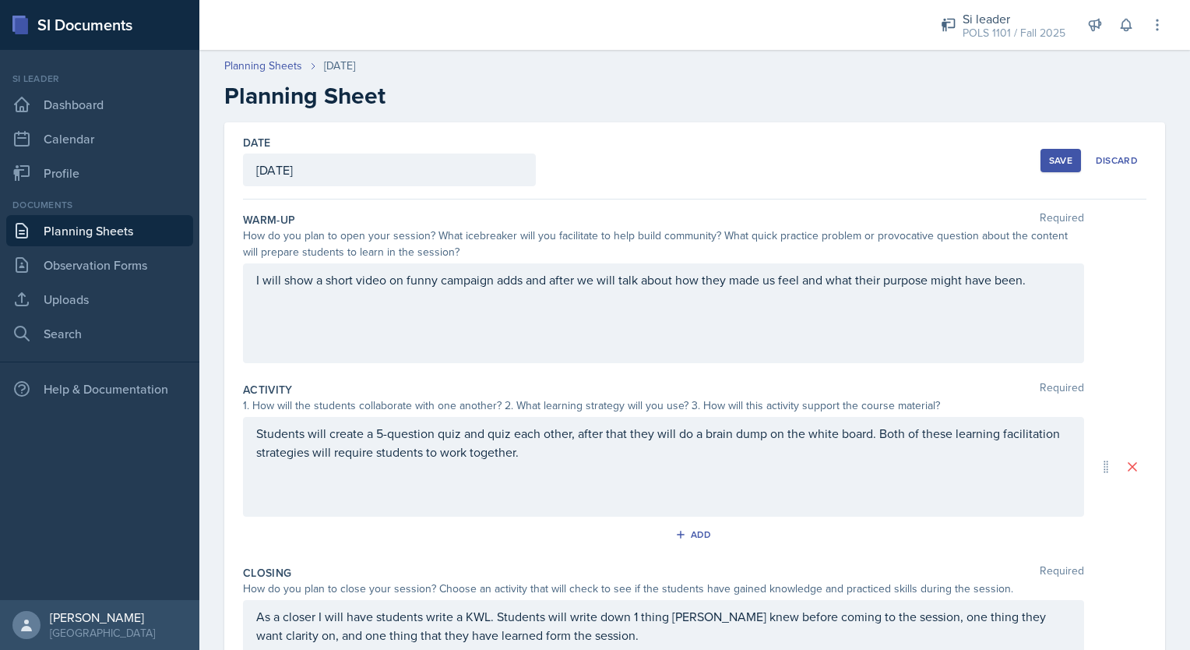
click at [1053, 157] on div "Save" at bounding box center [1060, 160] width 23 height 12
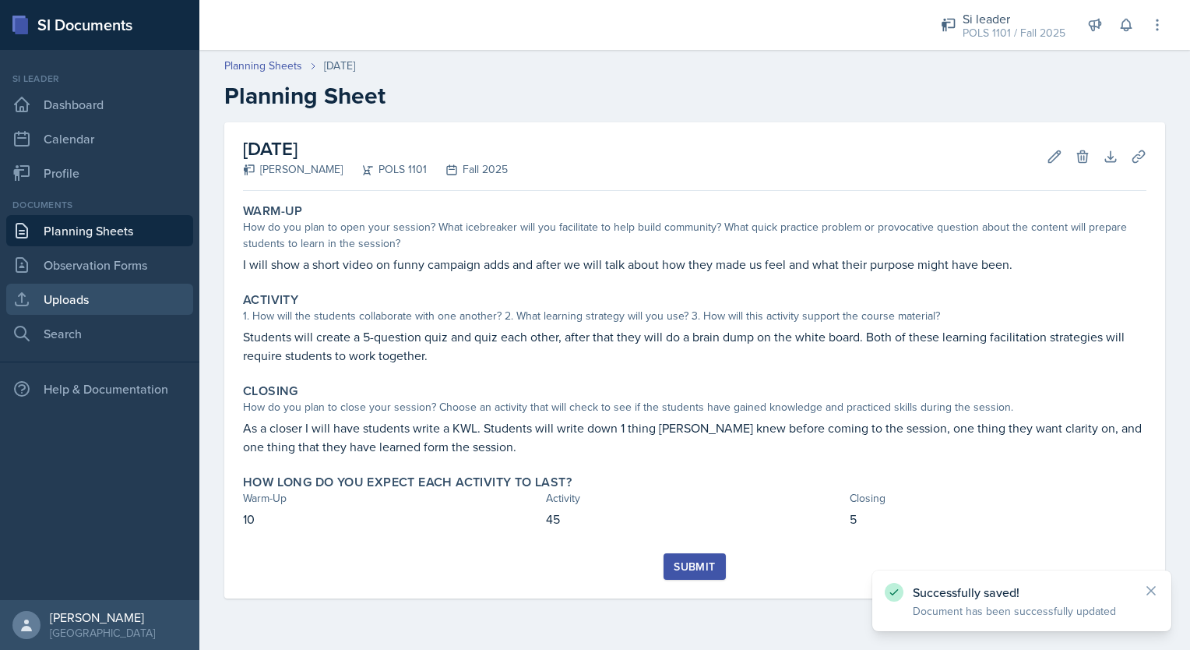
click at [101, 300] on link "Uploads" at bounding box center [99, 299] width 187 height 31
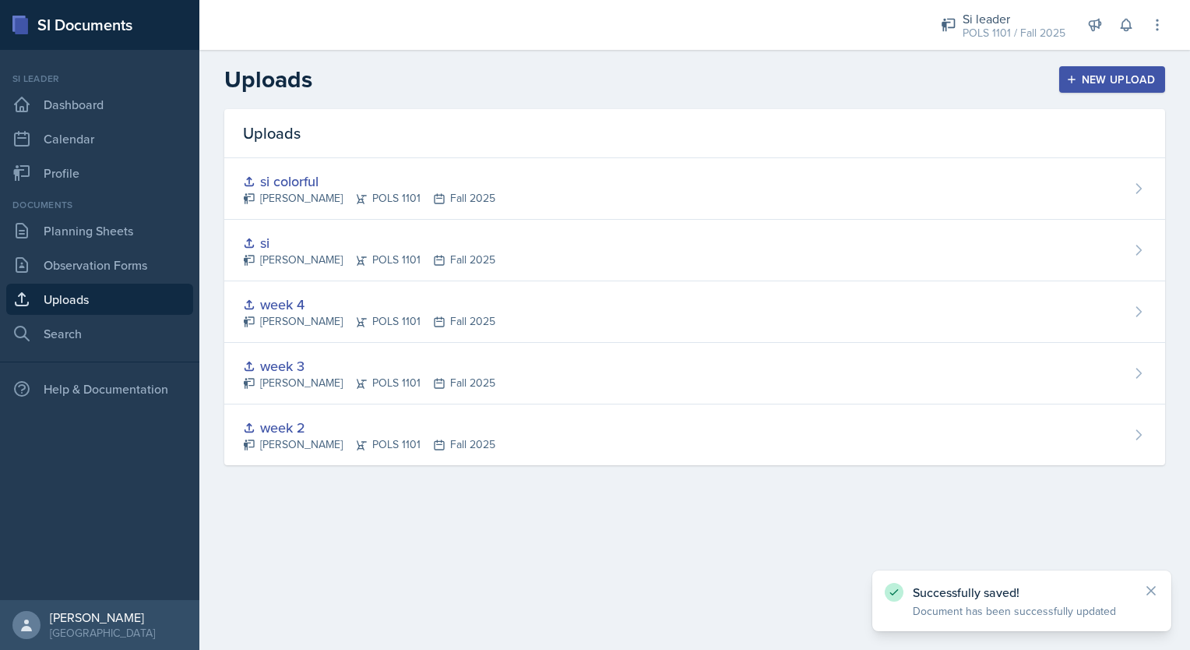
click at [1145, 70] on button "New Upload" at bounding box center [1113, 79] width 107 height 26
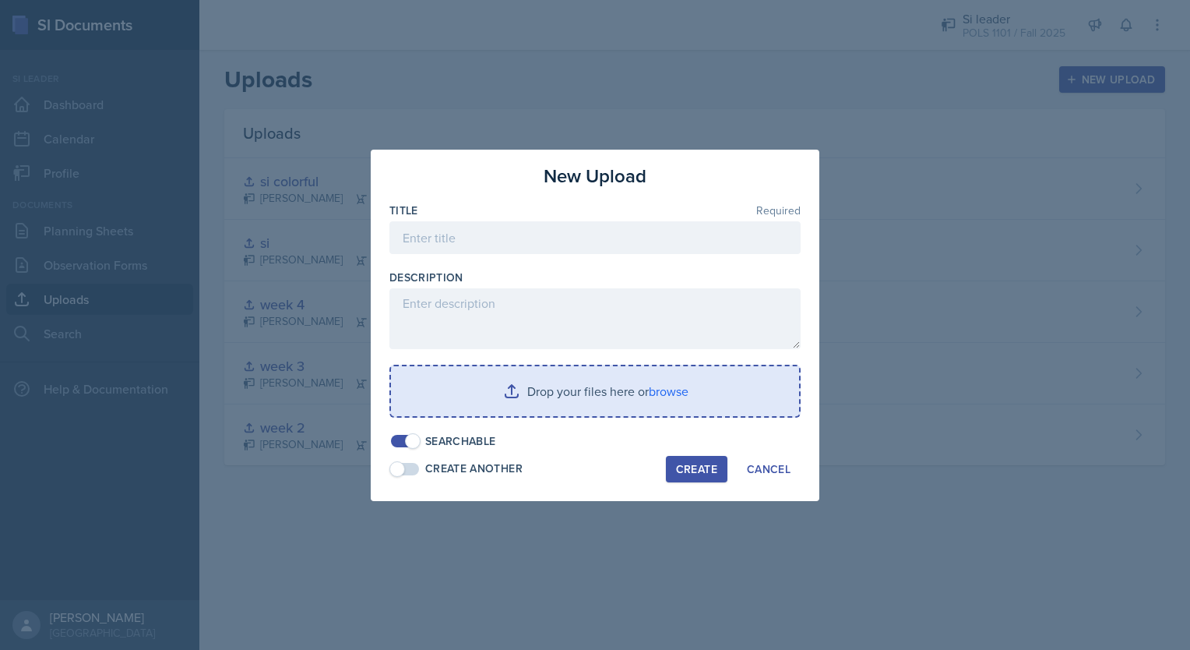
click at [670, 383] on input "file" at bounding box center [595, 391] width 408 height 50
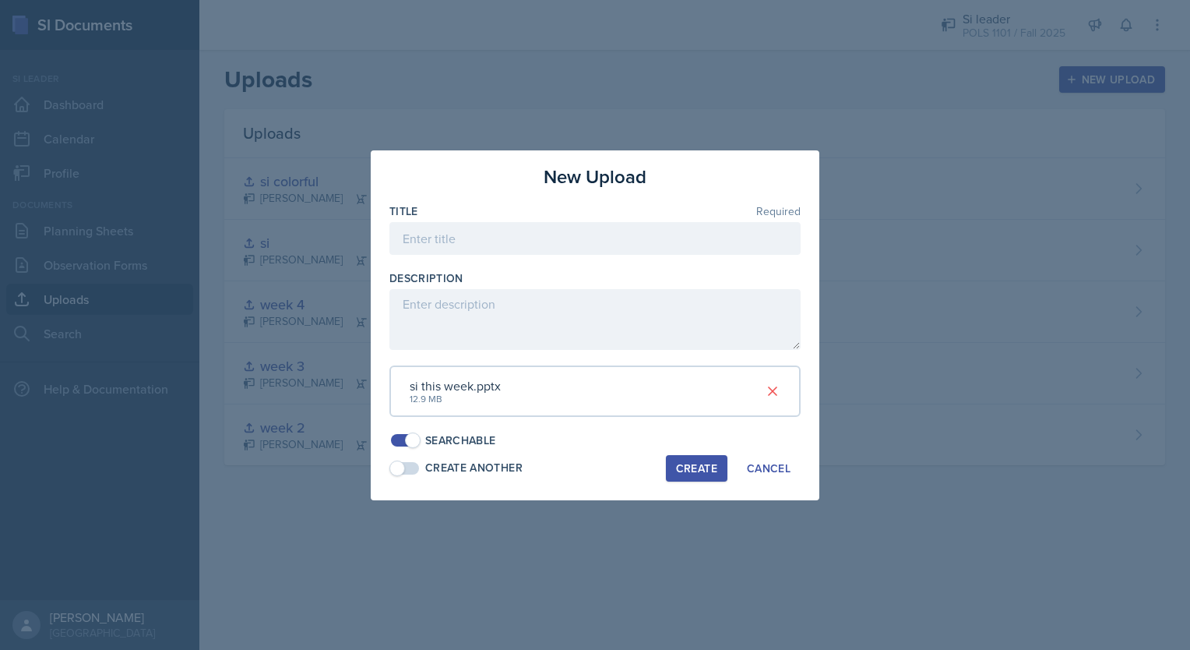
click at [698, 472] on div "Create" at bounding box center [696, 468] width 41 height 12
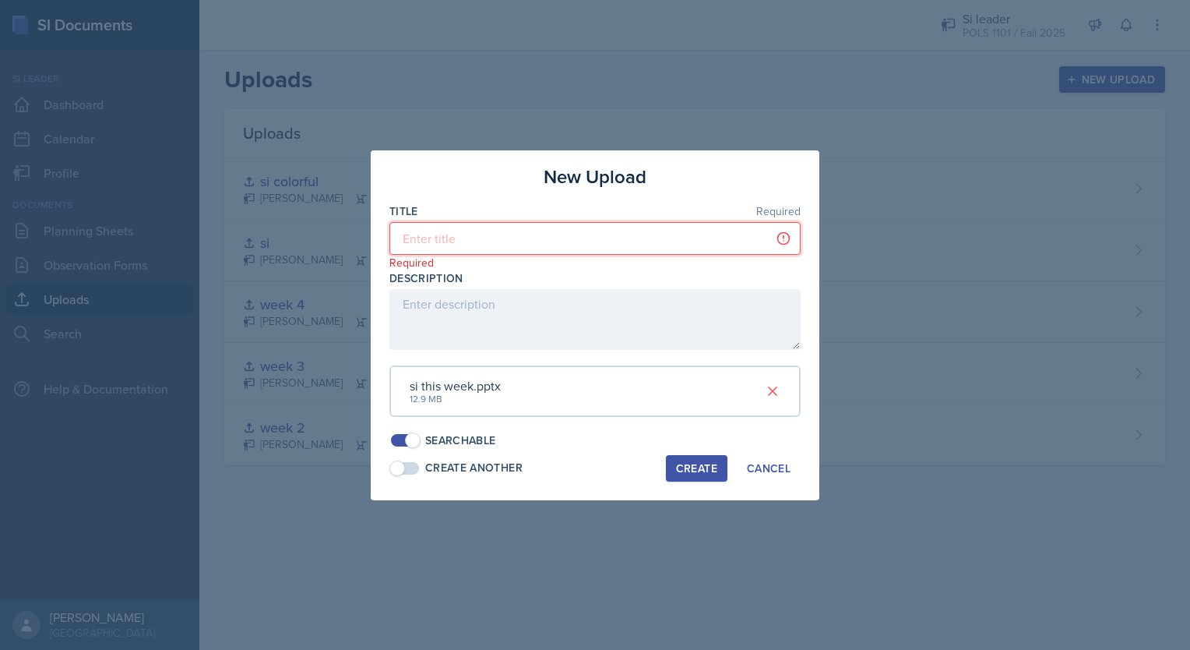
click at [574, 238] on input at bounding box center [595, 238] width 411 height 33
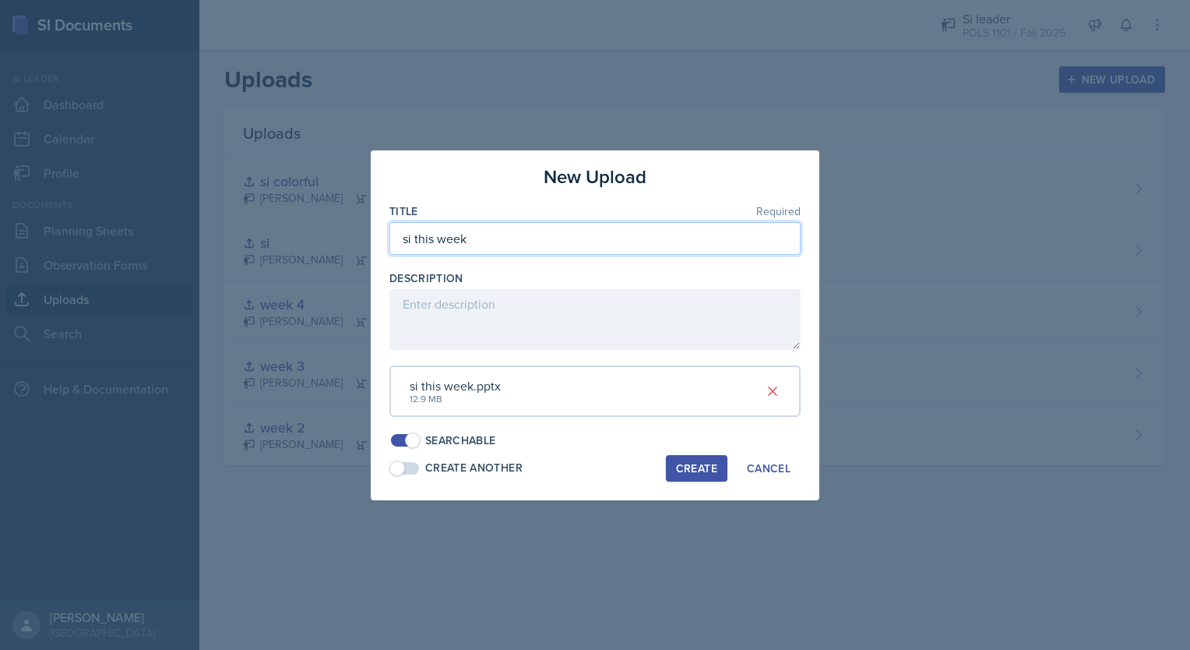
type input "si this week"
click at [680, 467] on div "Create" at bounding box center [696, 468] width 41 height 12
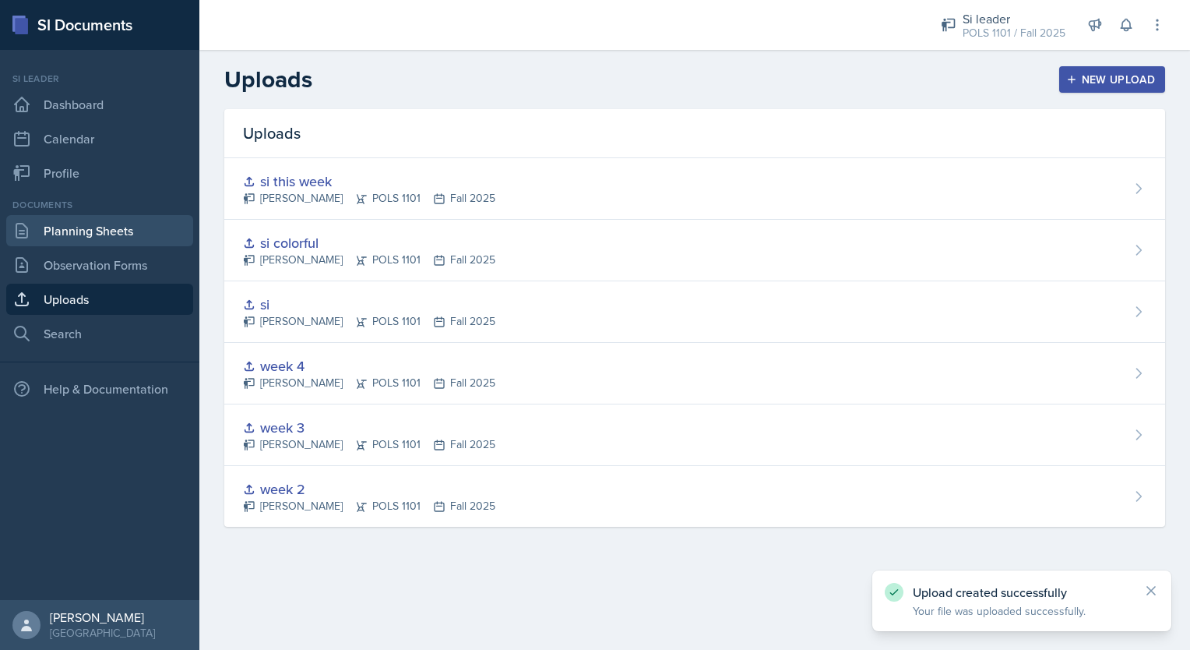
click at [107, 238] on link "Planning Sheets" at bounding box center [99, 230] width 187 height 31
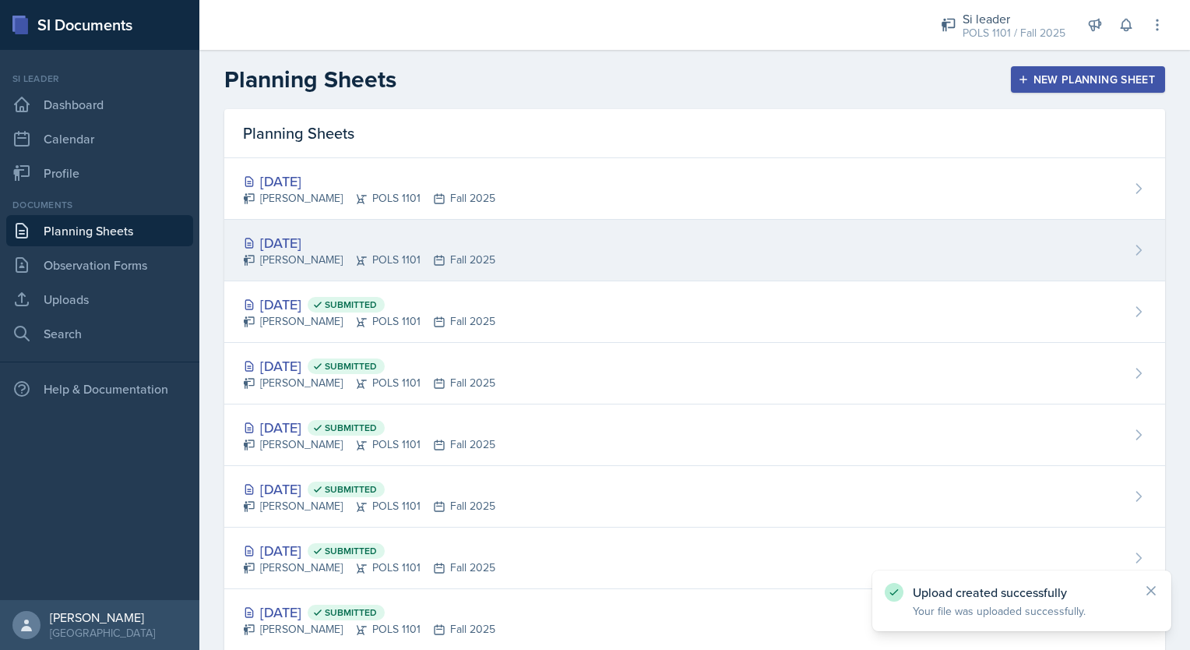
click at [592, 248] on div "[DATE] [PERSON_NAME] POLS 1101 Fall 2025" at bounding box center [694, 251] width 941 height 62
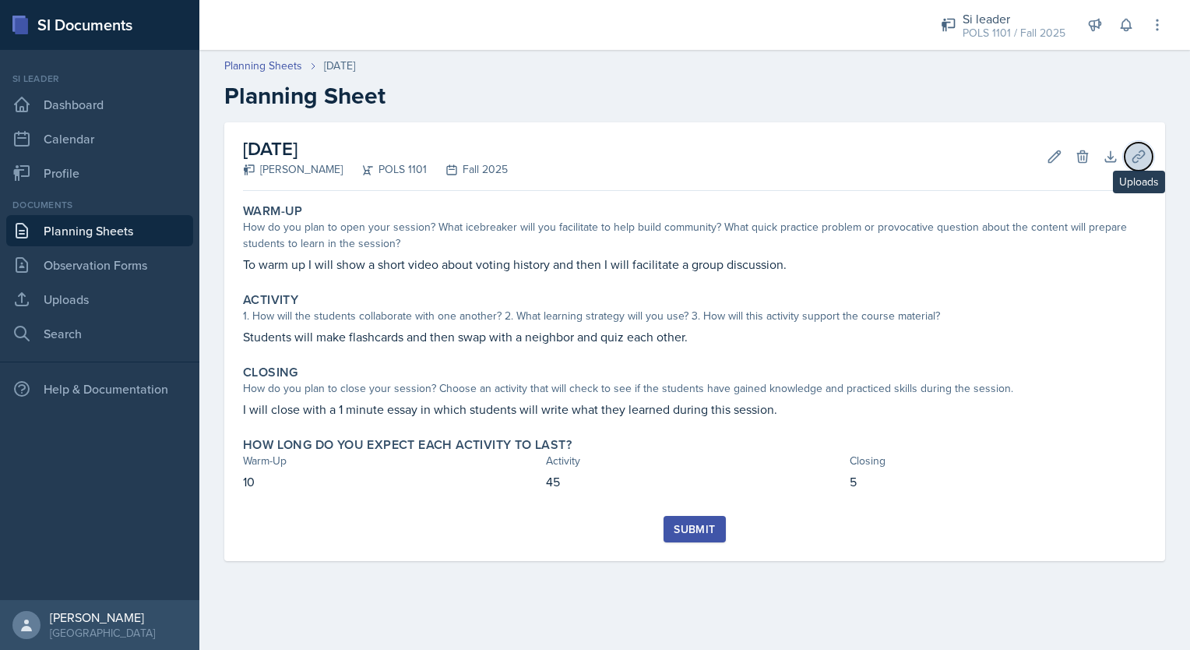
click at [1135, 164] on button "Uploads" at bounding box center [1139, 157] width 28 height 28
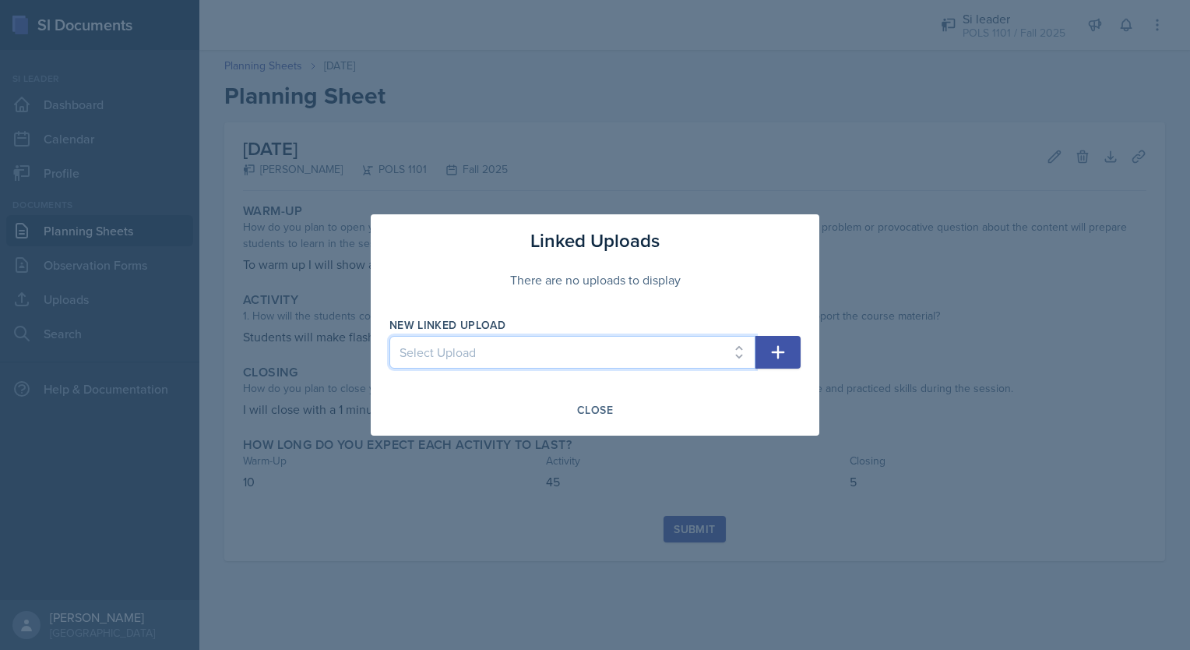
click at [686, 360] on select "Select Upload week 2 week 3 week 4 si si colorful si this week" at bounding box center [573, 352] width 366 height 33
select select "1331b776-9355-4e67-9d9f-6e5cff656793"
click at [390, 336] on select "Select Upload week 2 week 3 week 4 si si colorful si this week" at bounding box center [573, 352] width 366 height 33
click at [777, 354] on icon "button" at bounding box center [778, 352] width 19 height 19
select select
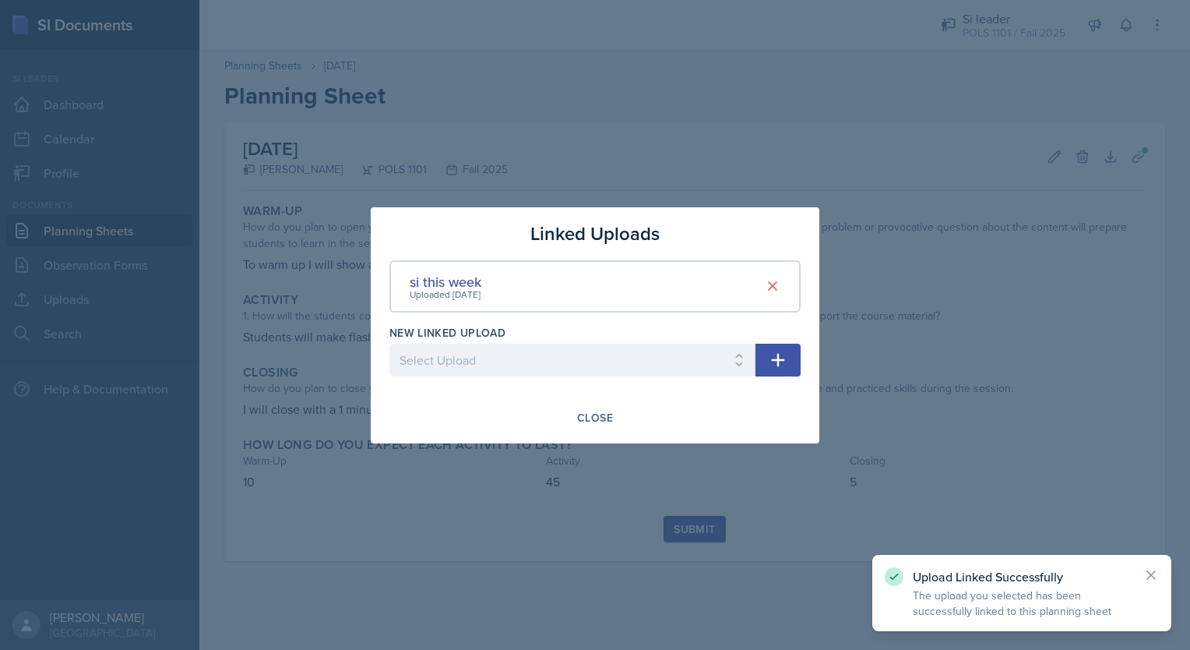
click at [661, 579] on div at bounding box center [595, 325] width 1190 height 650
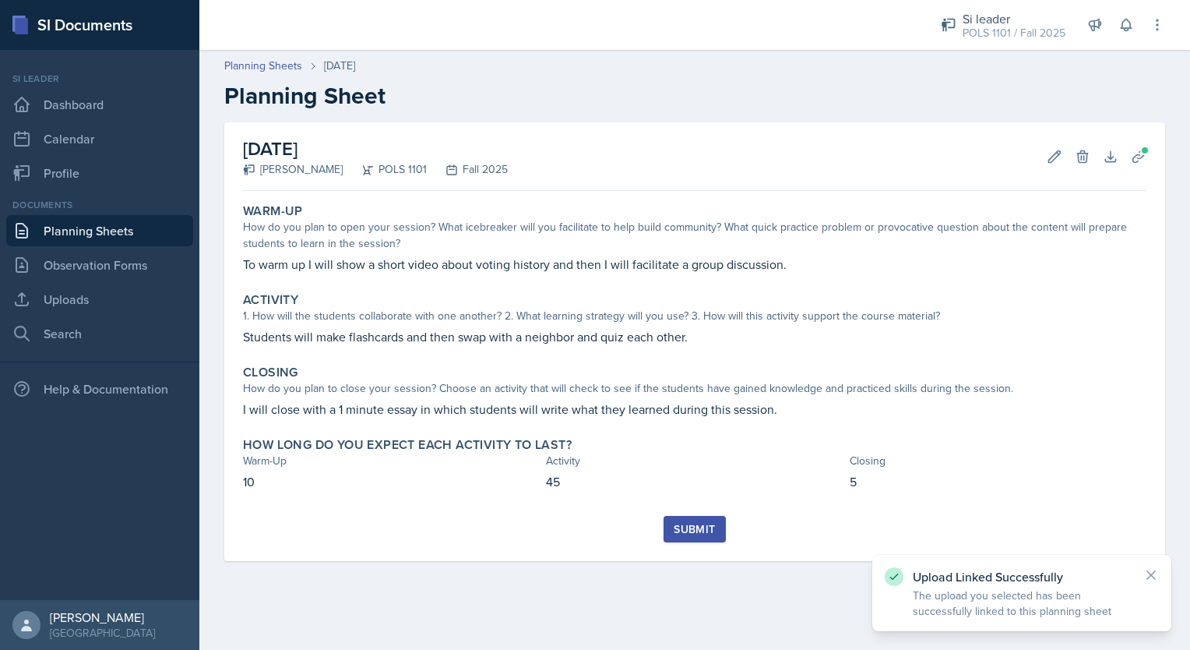
click at [702, 517] on button "Submit" at bounding box center [695, 529] width 62 height 26
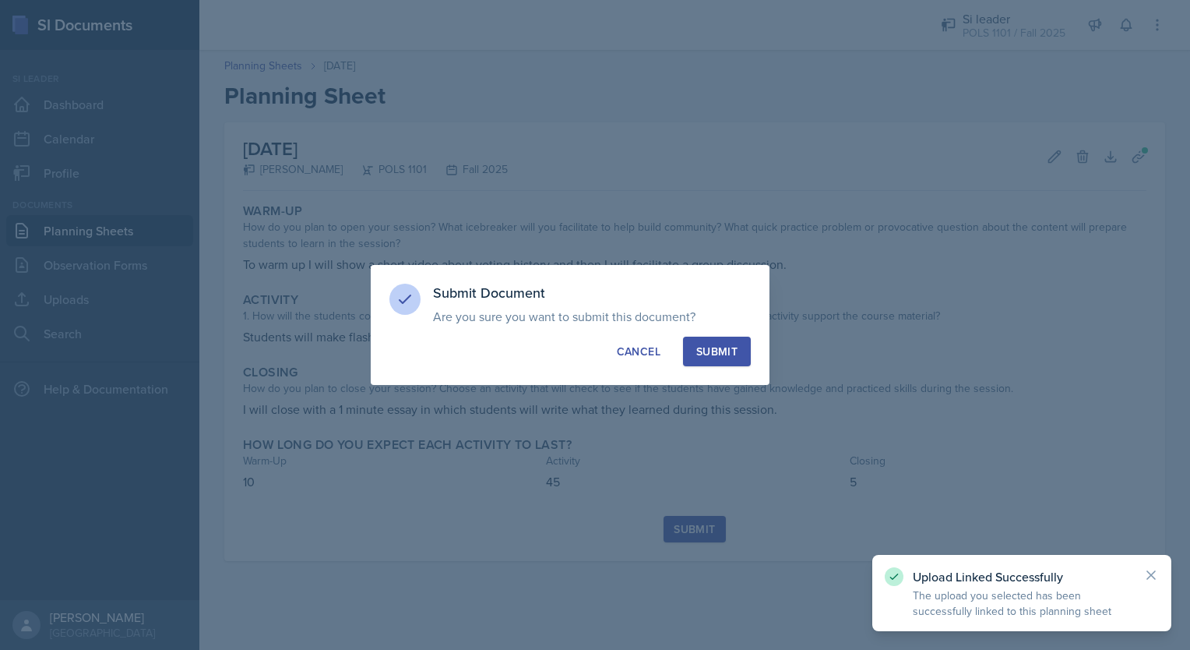
click at [714, 355] on div "Submit" at bounding box center [717, 352] width 41 height 16
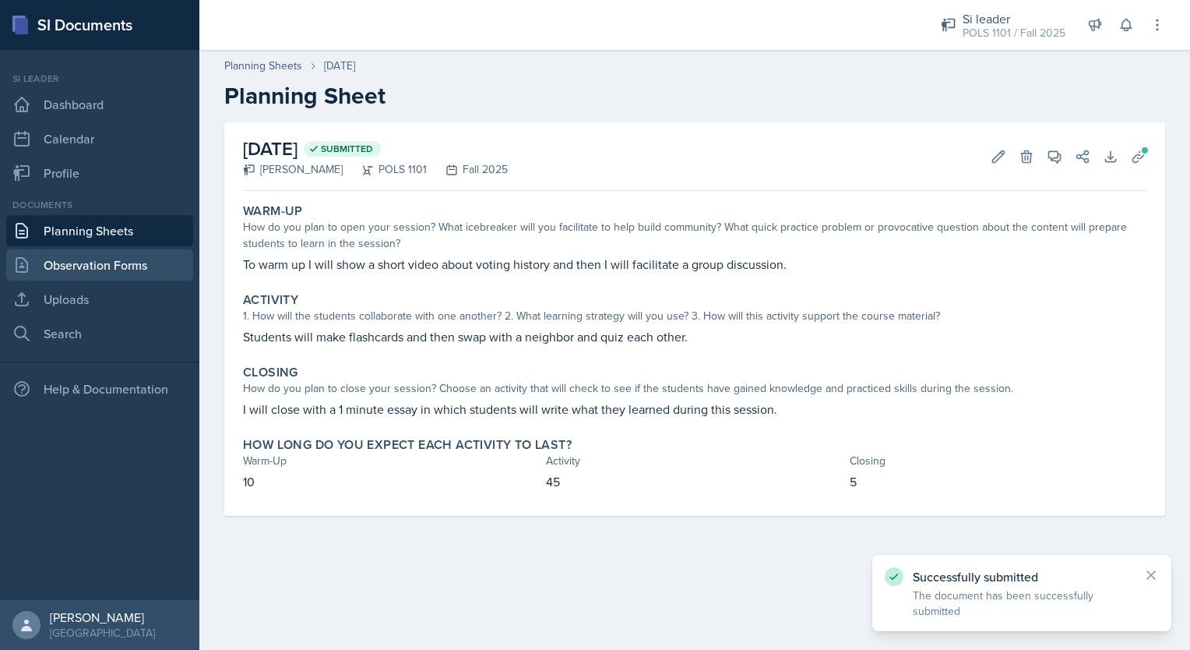
click at [97, 256] on link "Observation Forms" at bounding box center [99, 264] width 187 height 31
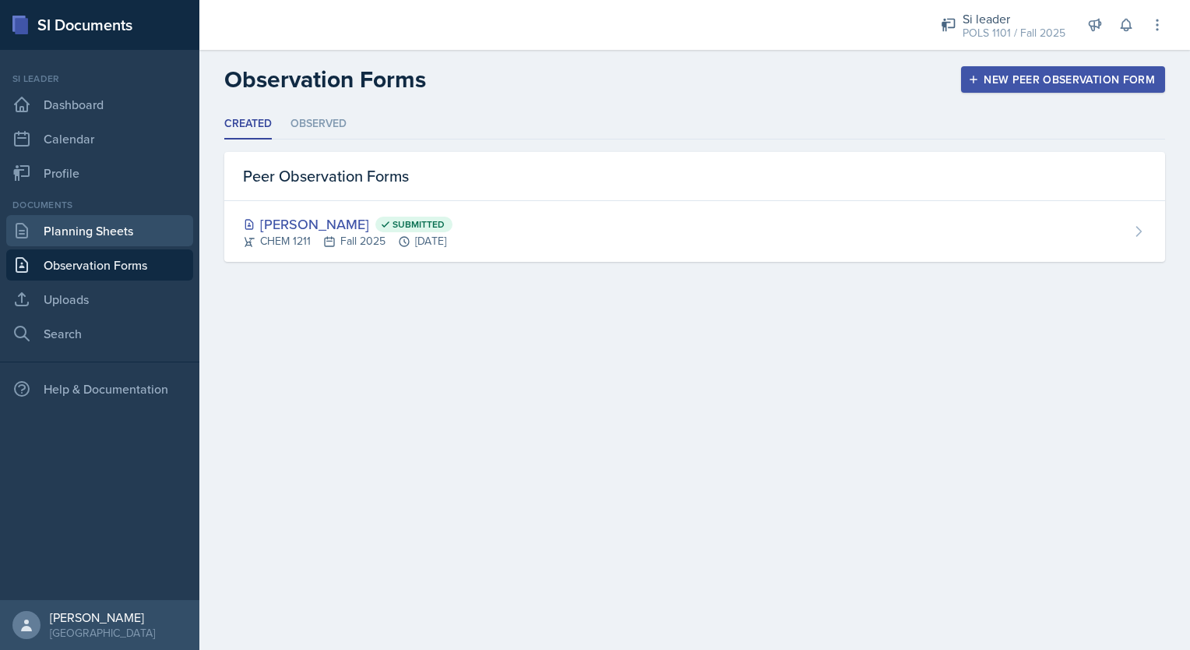
click at [122, 229] on link "Planning Sheets" at bounding box center [99, 230] width 187 height 31
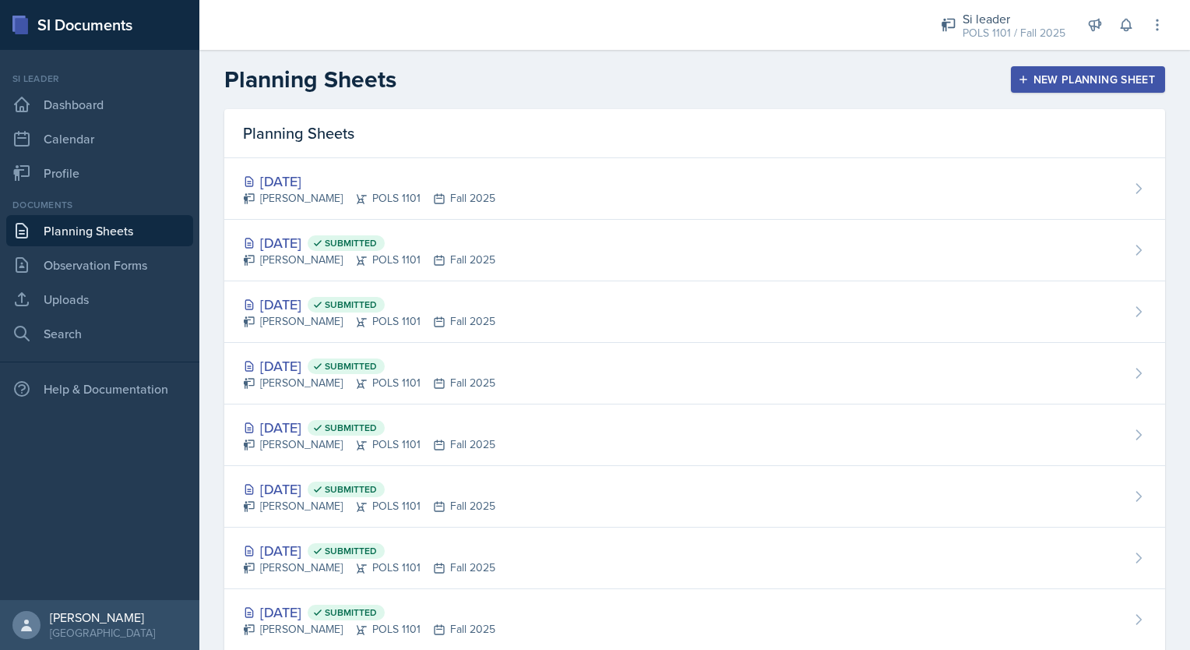
click at [1064, 69] on button "New Planning Sheet" at bounding box center [1088, 79] width 154 height 26
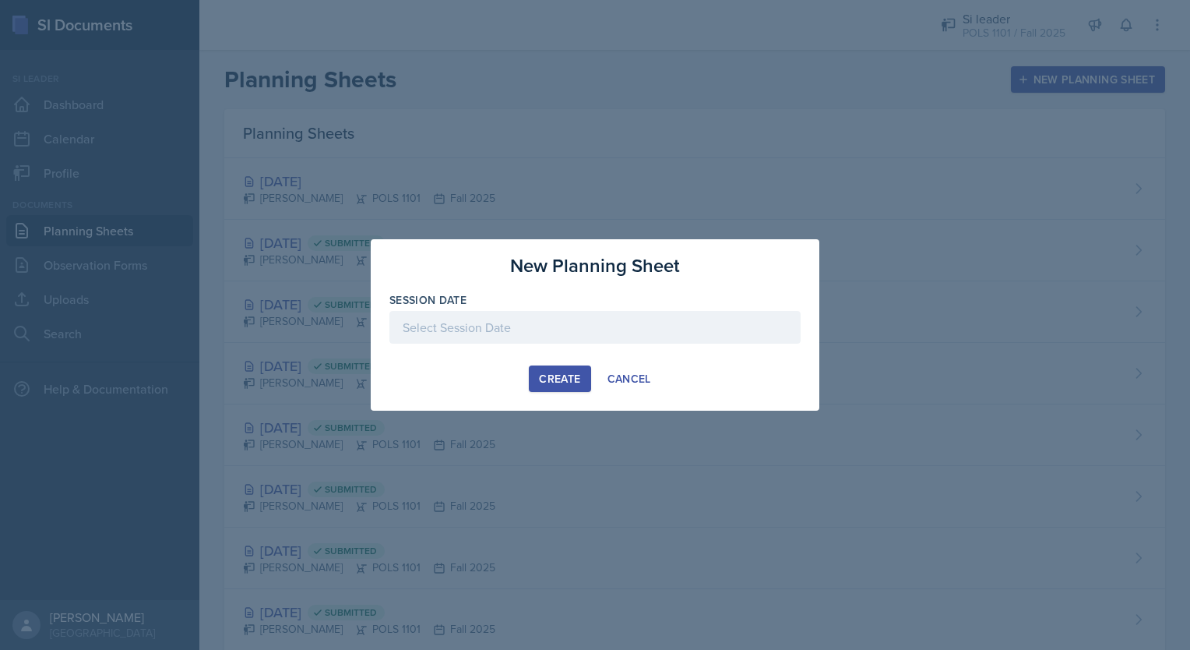
click at [560, 341] on div at bounding box center [595, 327] width 411 height 33
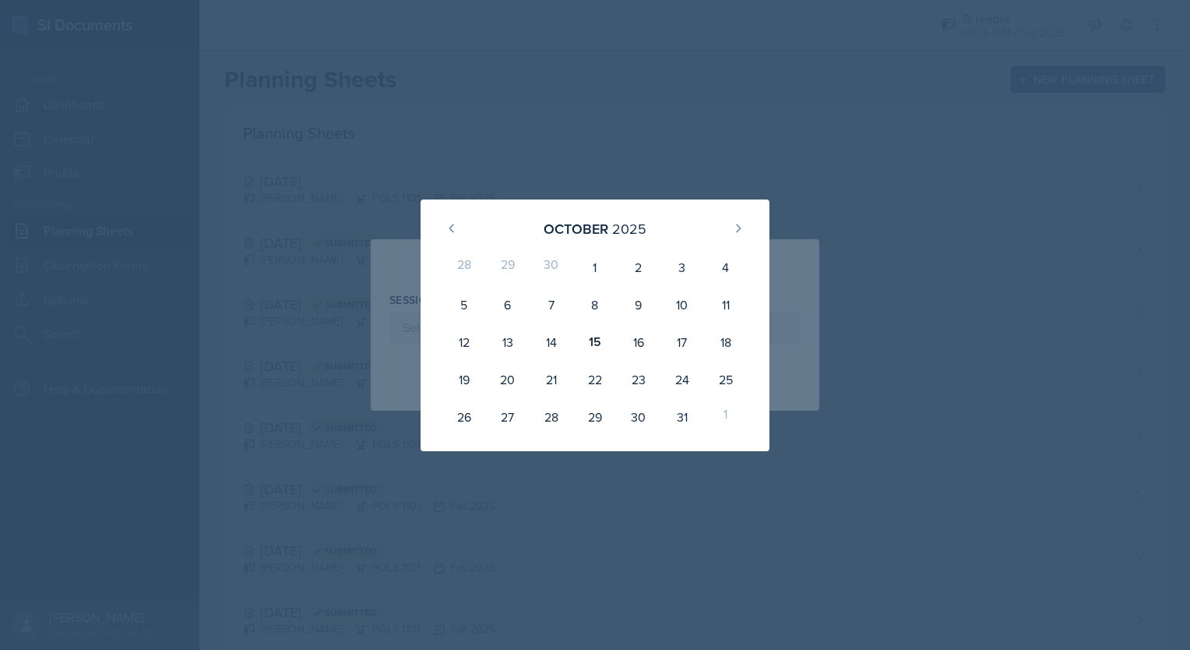
click at [659, 119] on div at bounding box center [595, 325] width 1190 height 650
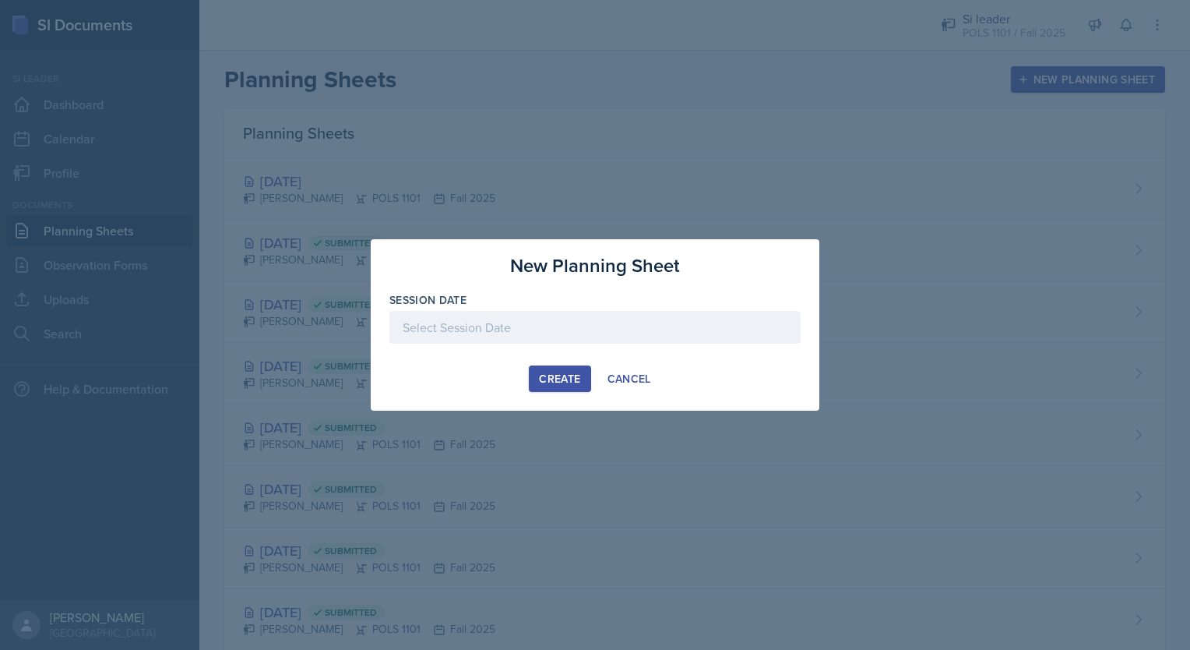
click at [449, 266] on div "New Planning Sheet" at bounding box center [595, 266] width 411 height 28
click at [618, 388] on button "Cancel" at bounding box center [630, 378] width 64 height 26
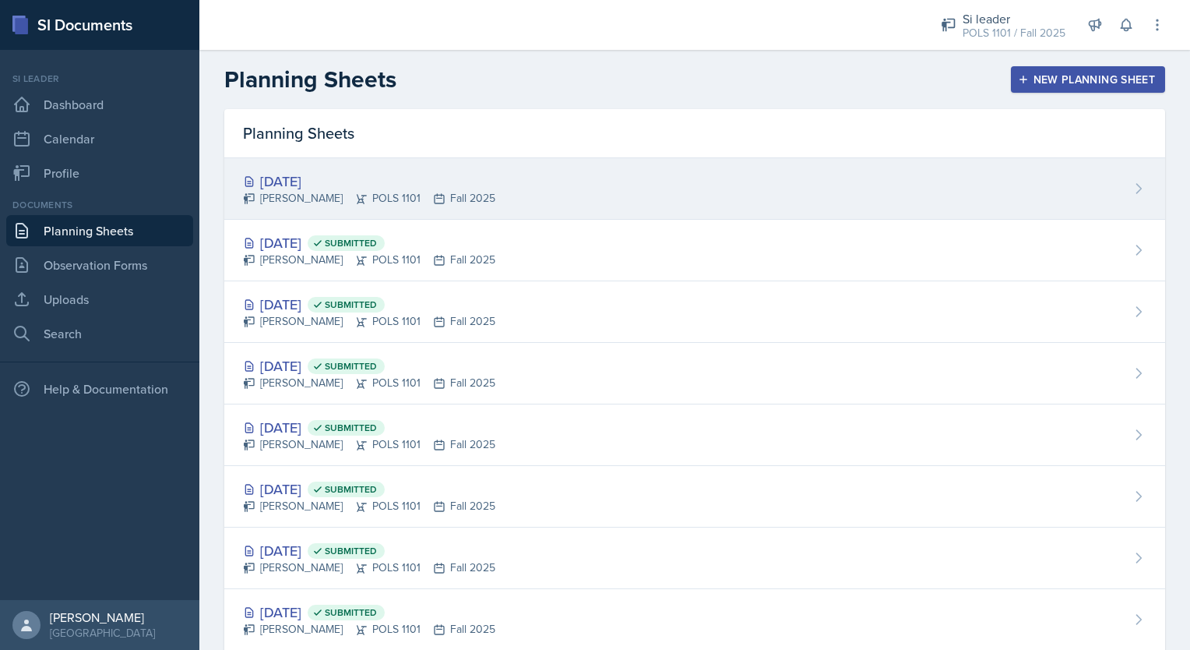
click at [544, 166] on div "[DATE] [PERSON_NAME] POLS 1101 Fall 2025" at bounding box center [694, 189] width 941 height 62
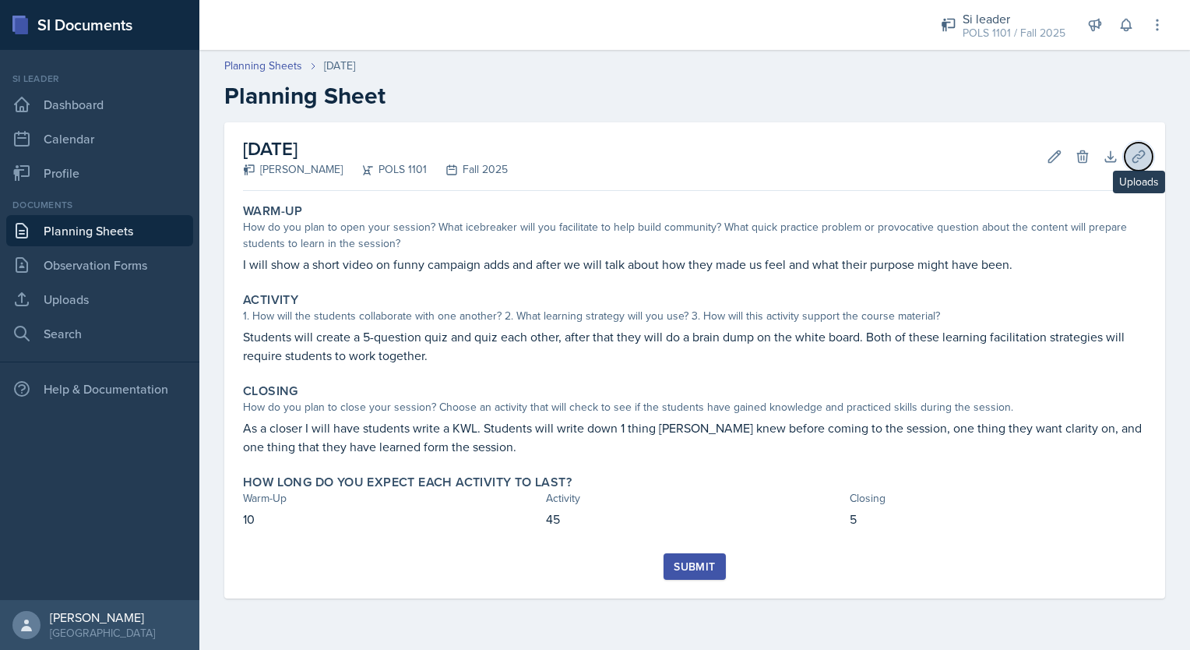
click at [1134, 159] on icon at bounding box center [1139, 157] width 16 height 16
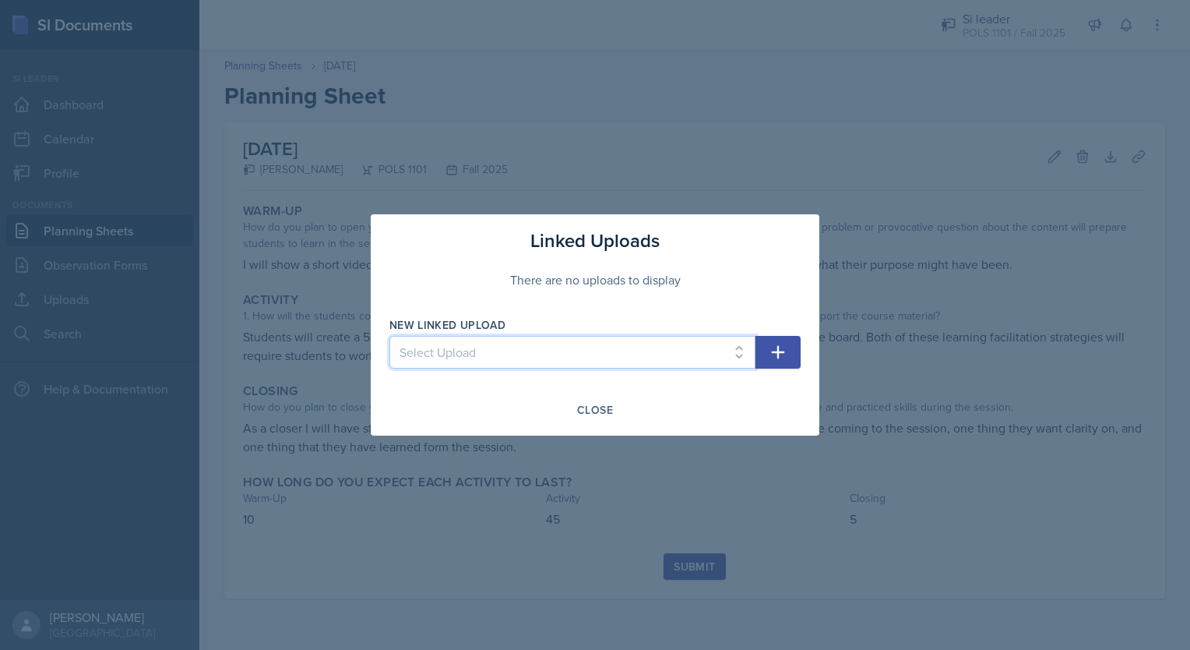
click at [615, 339] on select "Select Upload week 2 week 3 week 4 si si colorful si this week" at bounding box center [573, 352] width 366 height 33
click at [390, 336] on select "Select Upload week 2 week 3 week 4 si si colorful si this week" at bounding box center [573, 352] width 366 height 33
click at [715, 362] on select "Select Upload week 2 week 3 week 4 si si colorful si this week" at bounding box center [573, 352] width 366 height 33
select select "1331b776-9355-4e67-9d9f-6e5cff656793"
click at [390, 336] on select "Select Upload week 2 week 3 week 4 si si colorful si this week" at bounding box center [573, 352] width 366 height 33
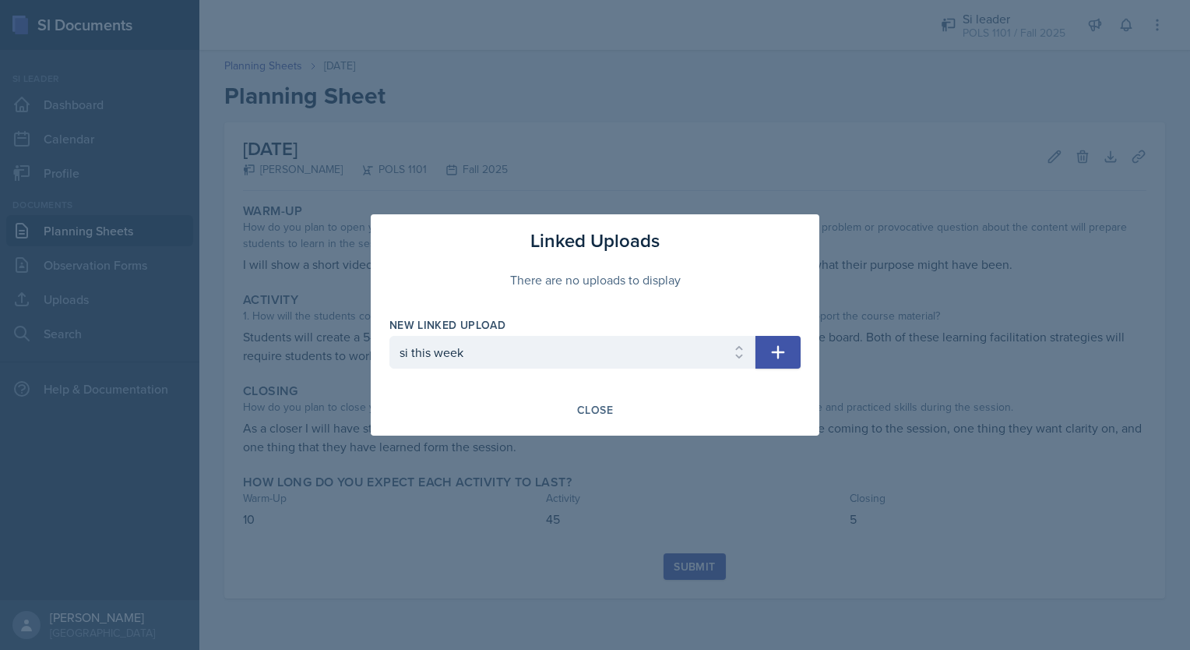
click at [776, 360] on icon "button" at bounding box center [778, 352] width 19 height 19
select select
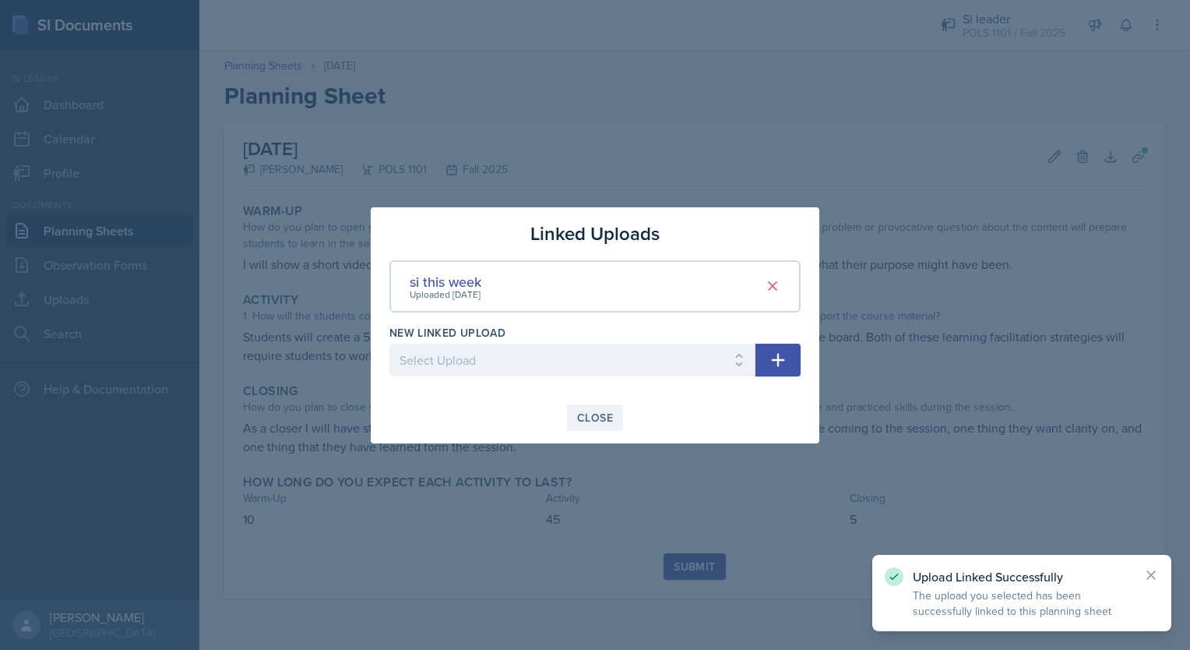
click at [601, 411] on div "Close" at bounding box center [595, 417] width 36 height 12
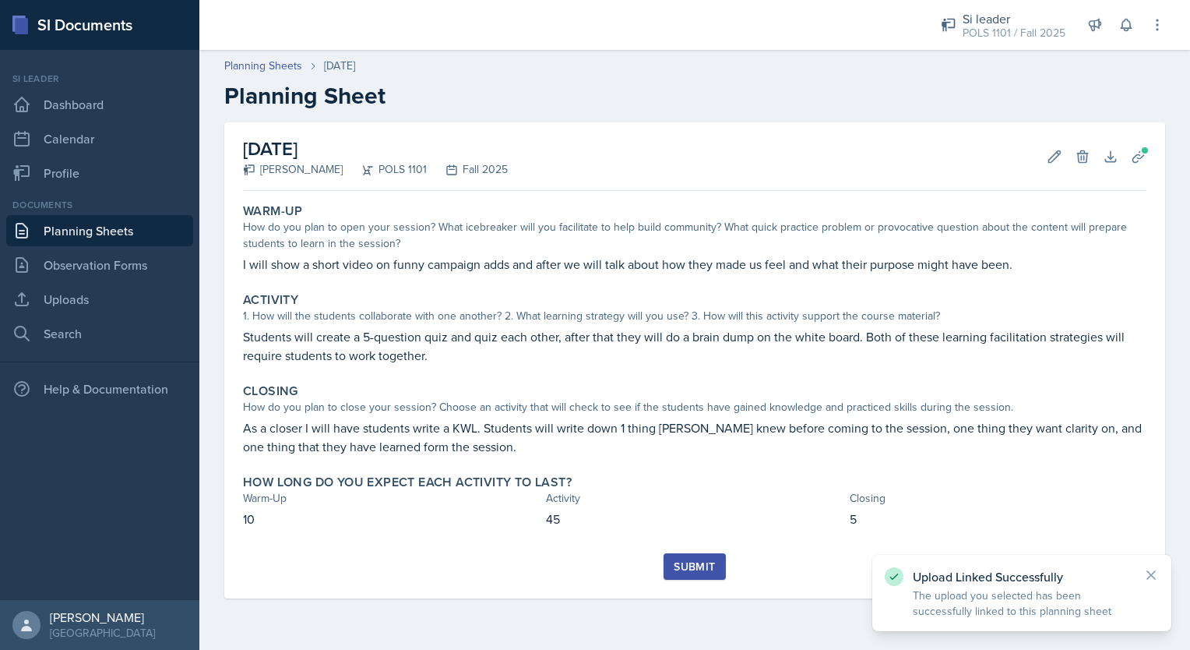
click at [684, 554] on button "Submit" at bounding box center [695, 566] width 62 height 26
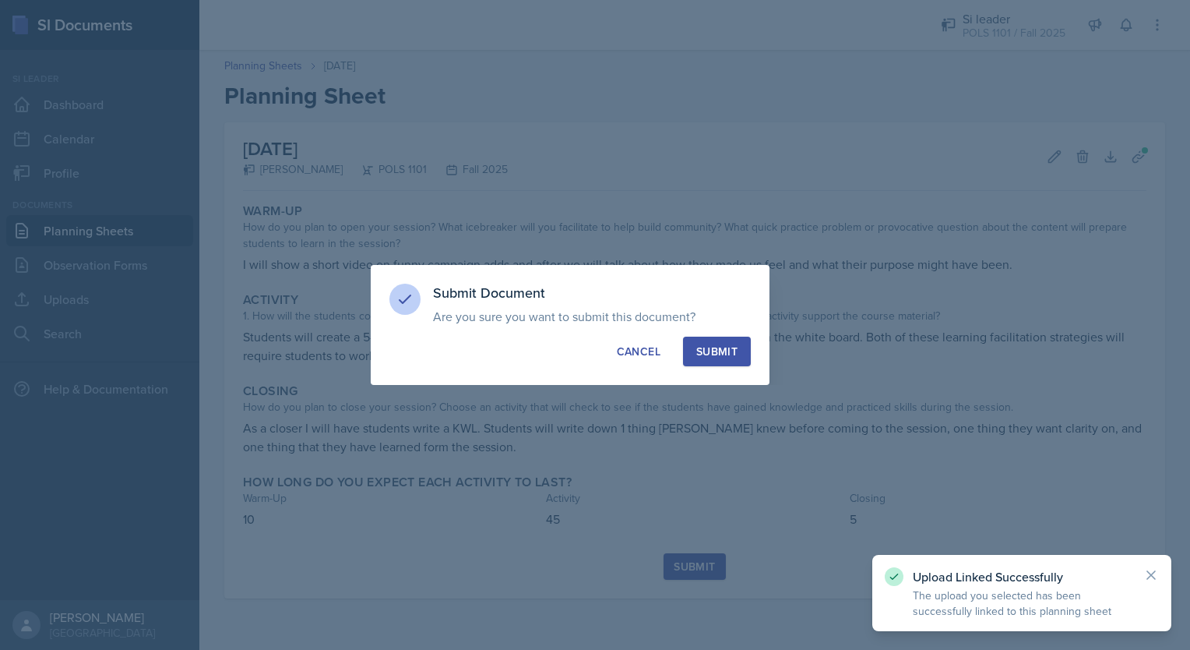
click at [716, 365] on button "Submit" at bounding box center [717, 352] width 68 height 30
